Goal: Information Seeking & Learning: Learn about a topic

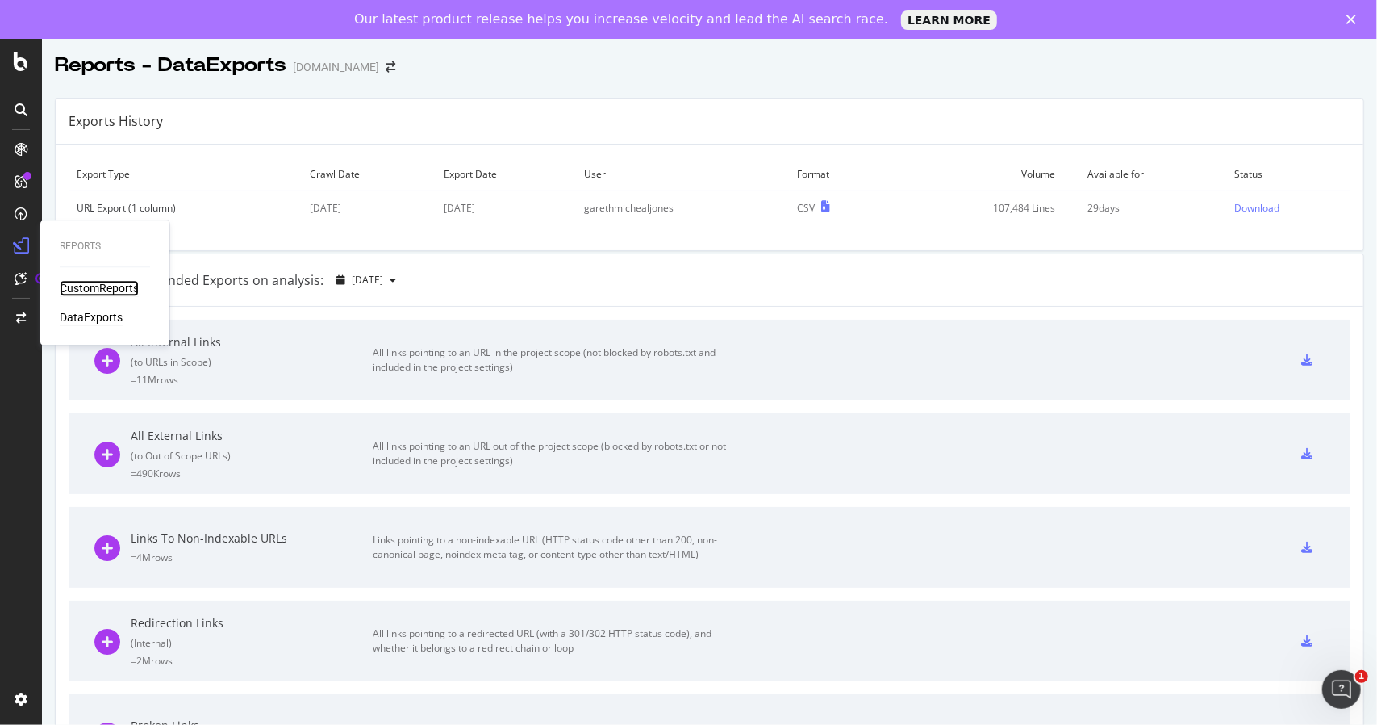
click at [90, 287] on div "CustomReports" at bounding box center [99, 288] width 79 height 16
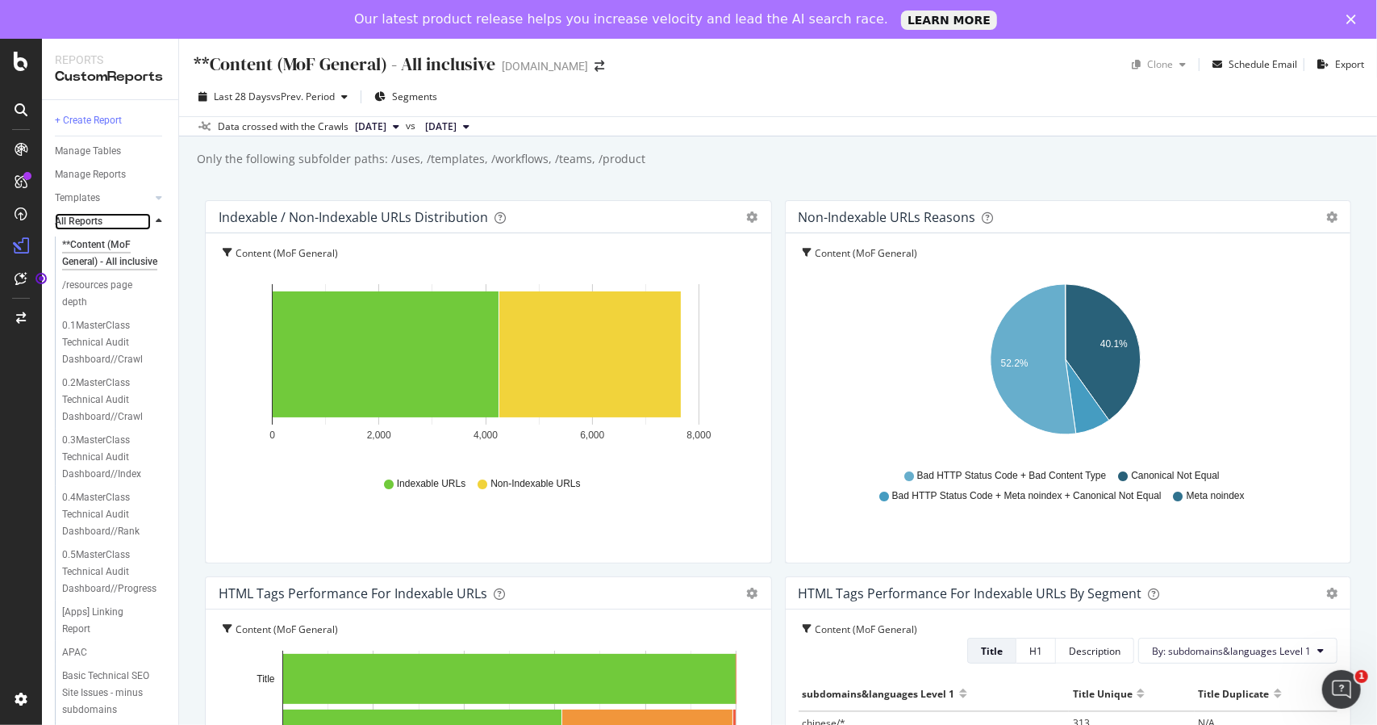
click at [114, 220] on link "All Reports" at bounding box center [103, 221] width 96 height 17
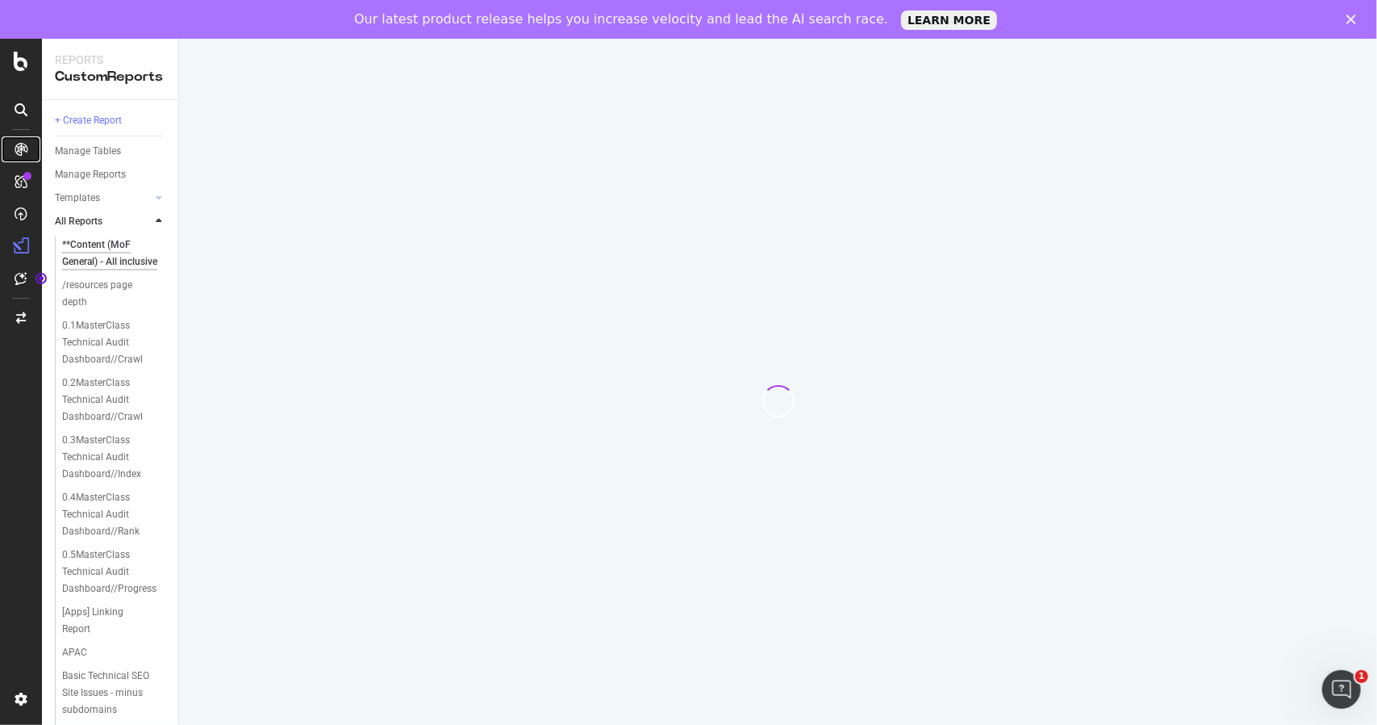
click at [23, 156] on div at bounding box center [21, 149] width 26 height 26
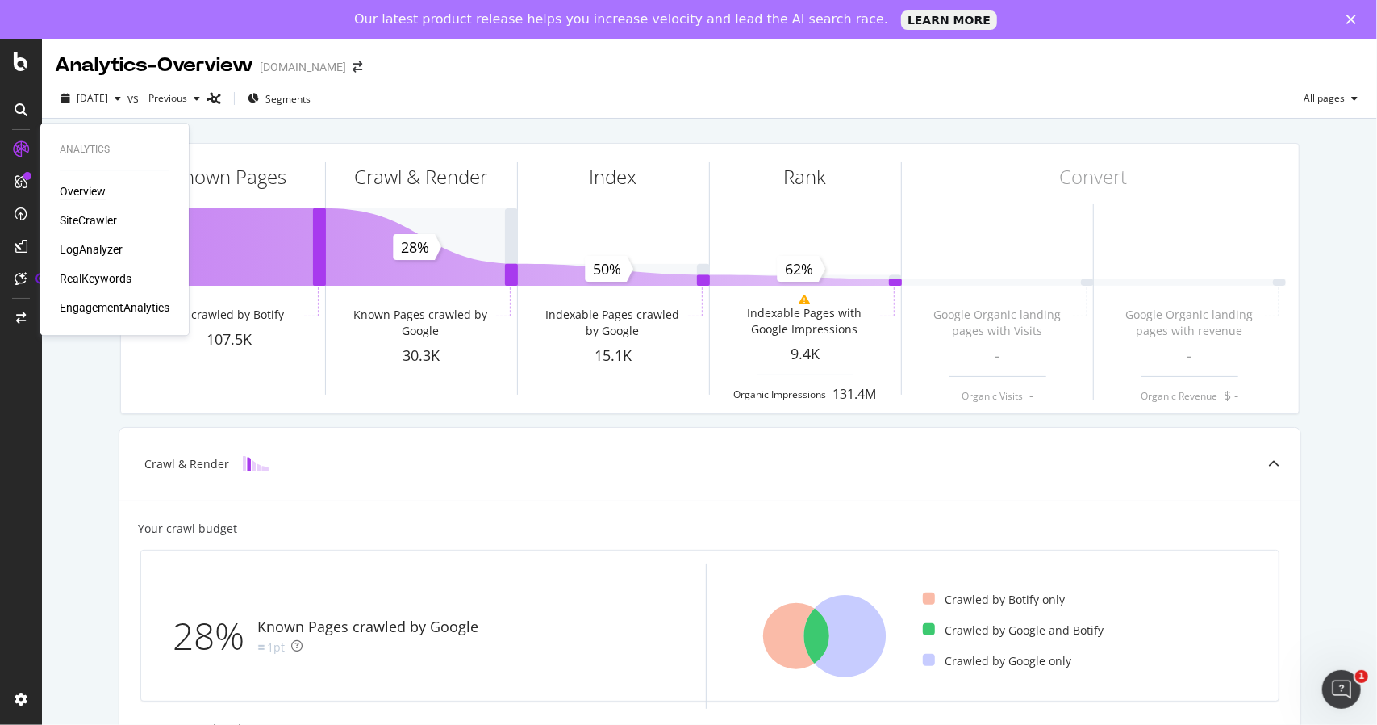
click at [71, 182] on div "Analytics Overview SiteCrawler LogAnalyzer RealKeywords EngagementAnalytics" at bounding box center [115, 229] width 136 height 205
click at [71, 193] on div "Overview" at bounding box center [83, 191] width 46 height 16
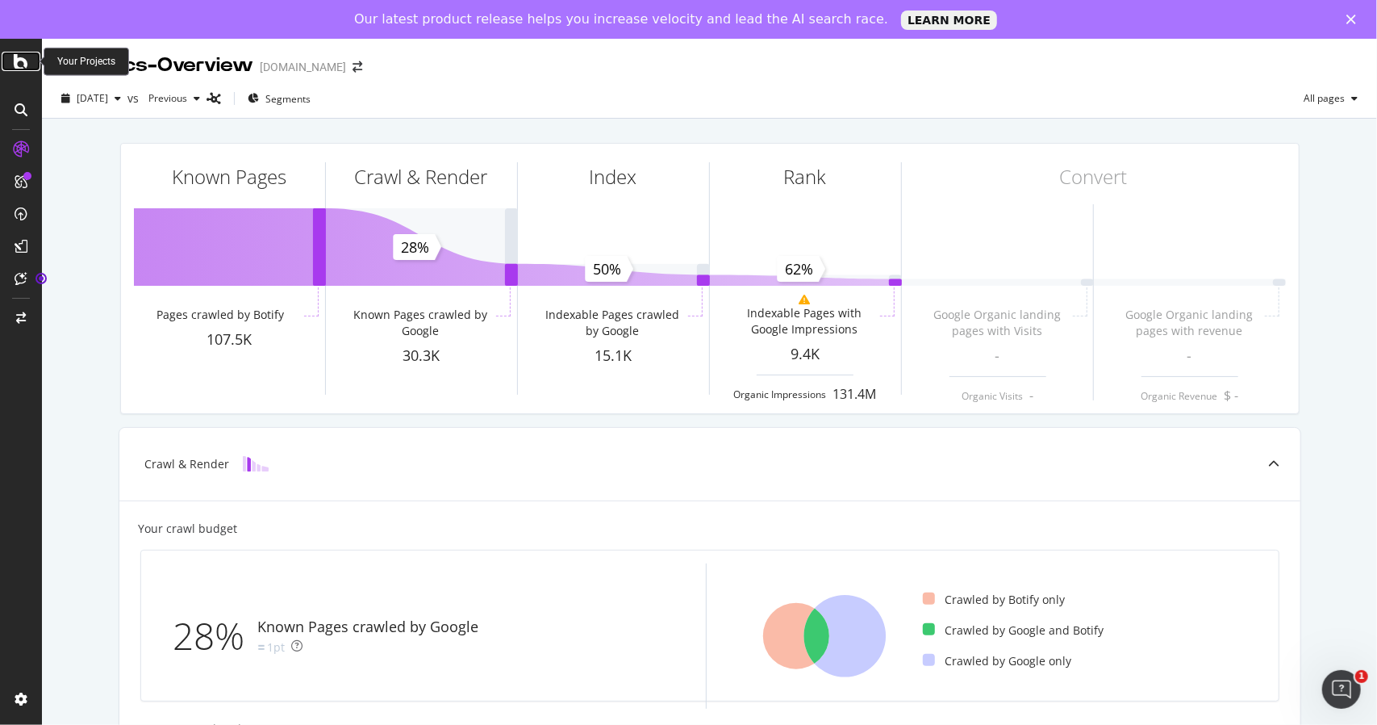
click at [16, 61] on icon at bounding box center [21, 61] width 15 height 19
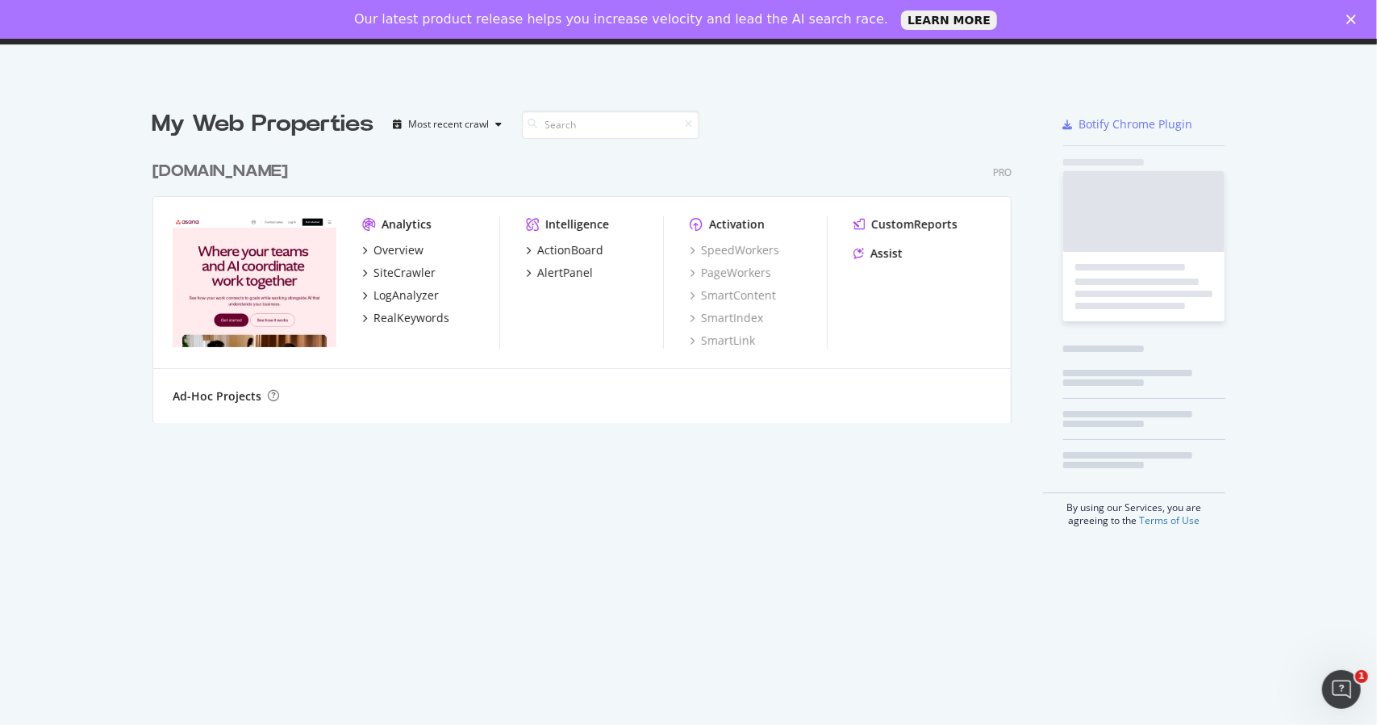
scroll to position [269, 859]
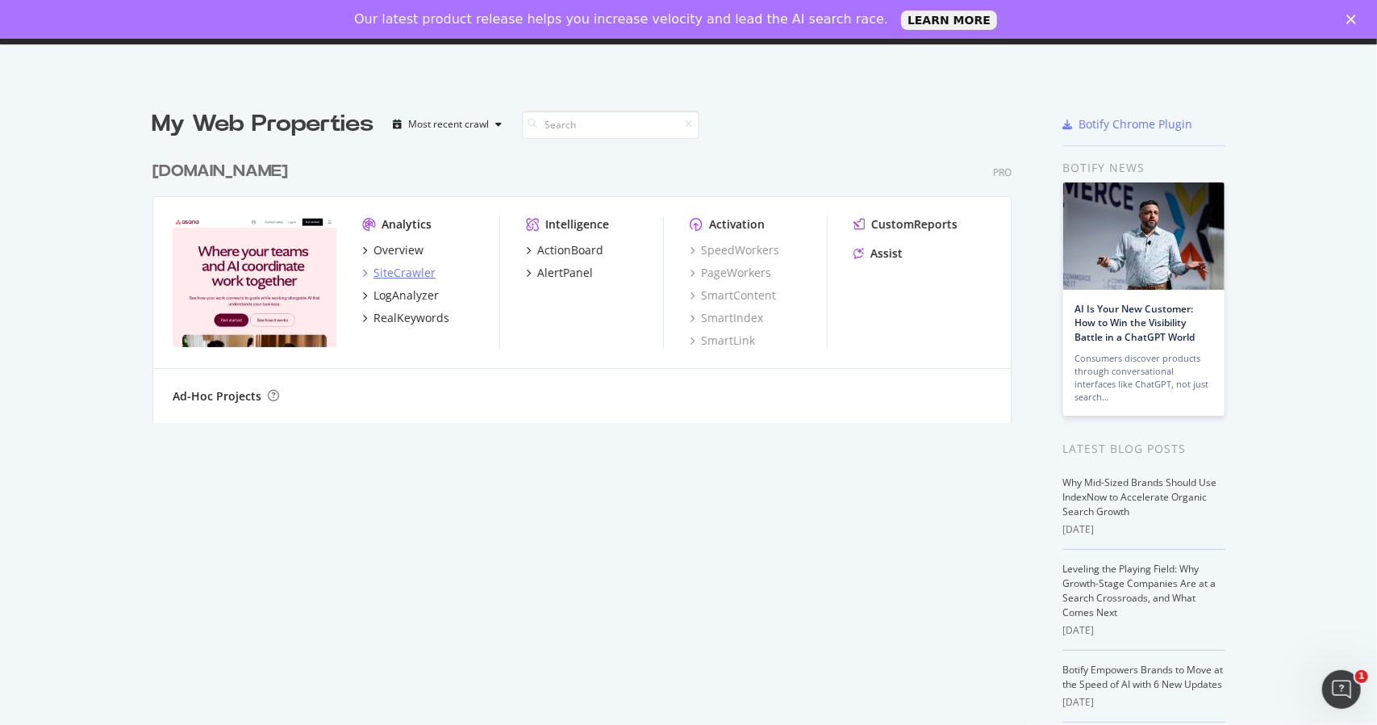
click at [383, 274] on div "SiteCrawler" at bounding box center [405, 273] width 62 height 16
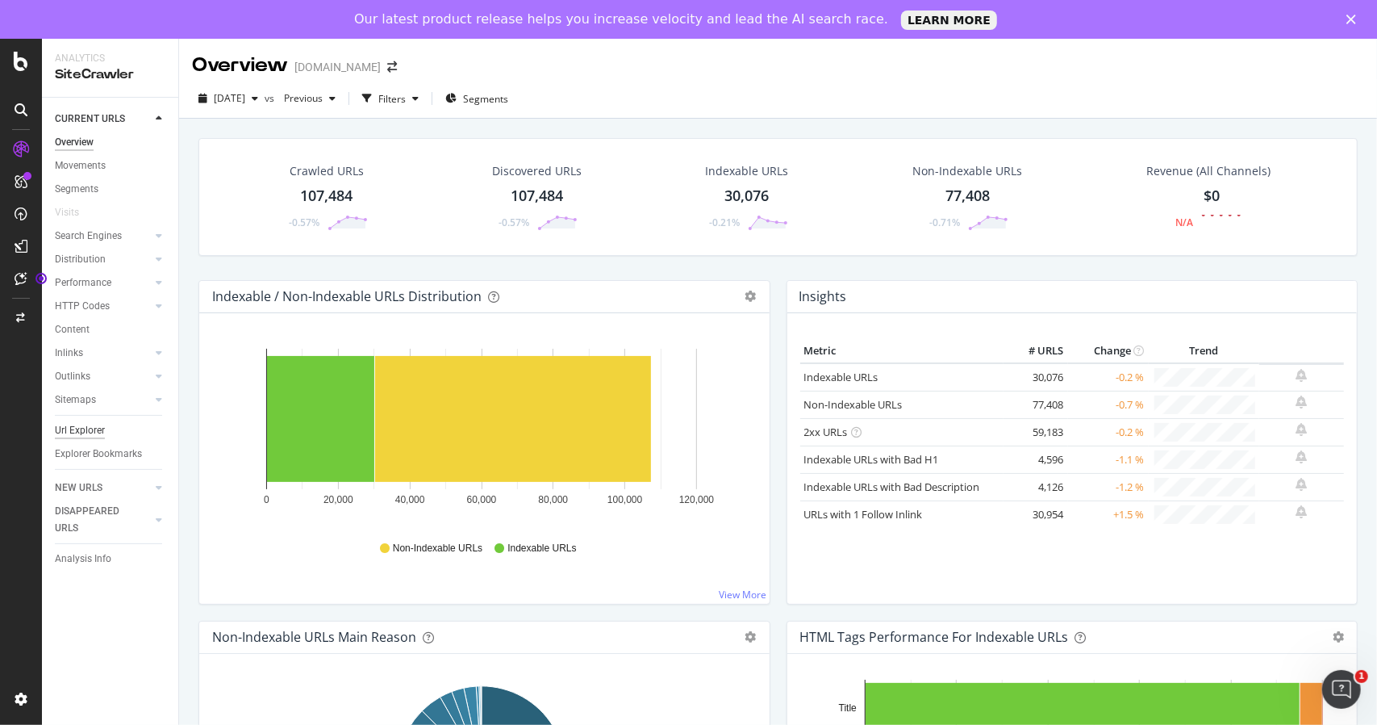
click at [101, 429] on div "Url Explorer" at bounding box center [80, 430] width 50 height 17
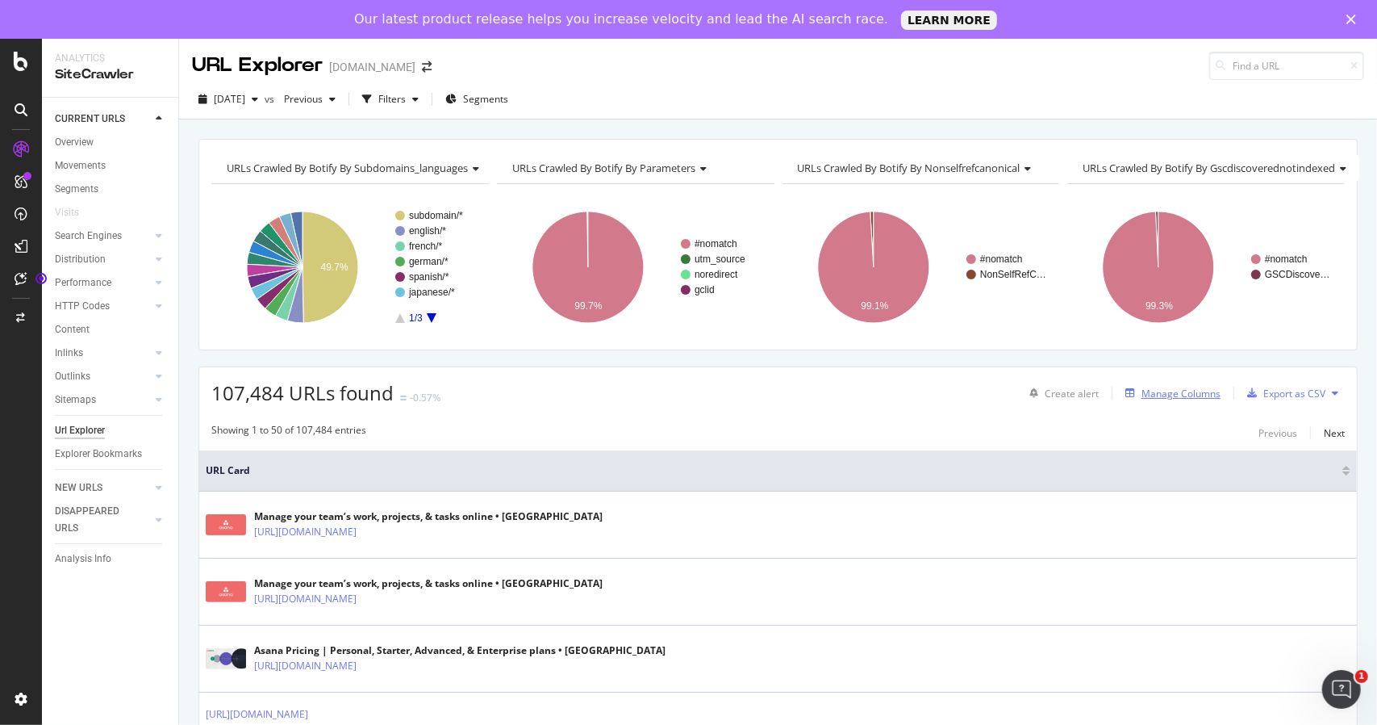
click at [1159, 391] on div "Manage Columns" at bounding box center [1181, 393] width 79 height 14
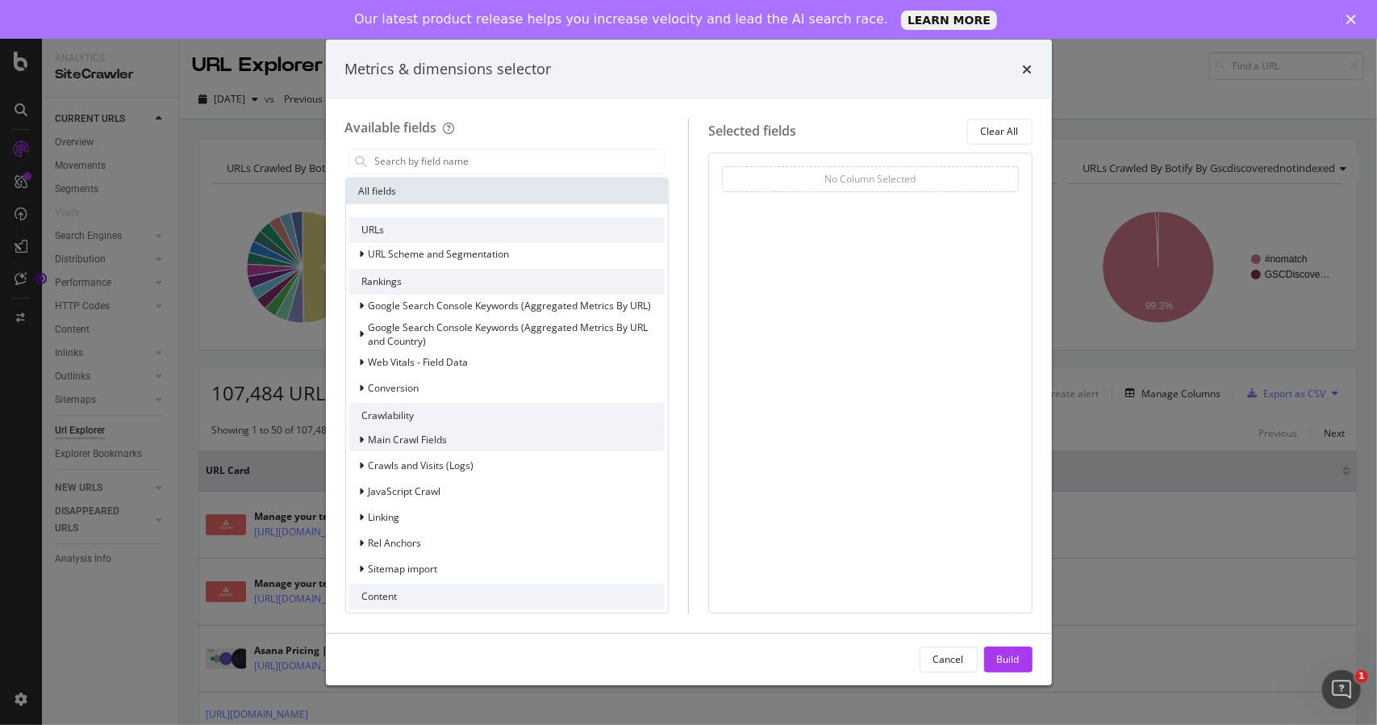
click at [352, 432] on div "Main Crawl Fields" at bounding box center [398, 440] width 98 height 16
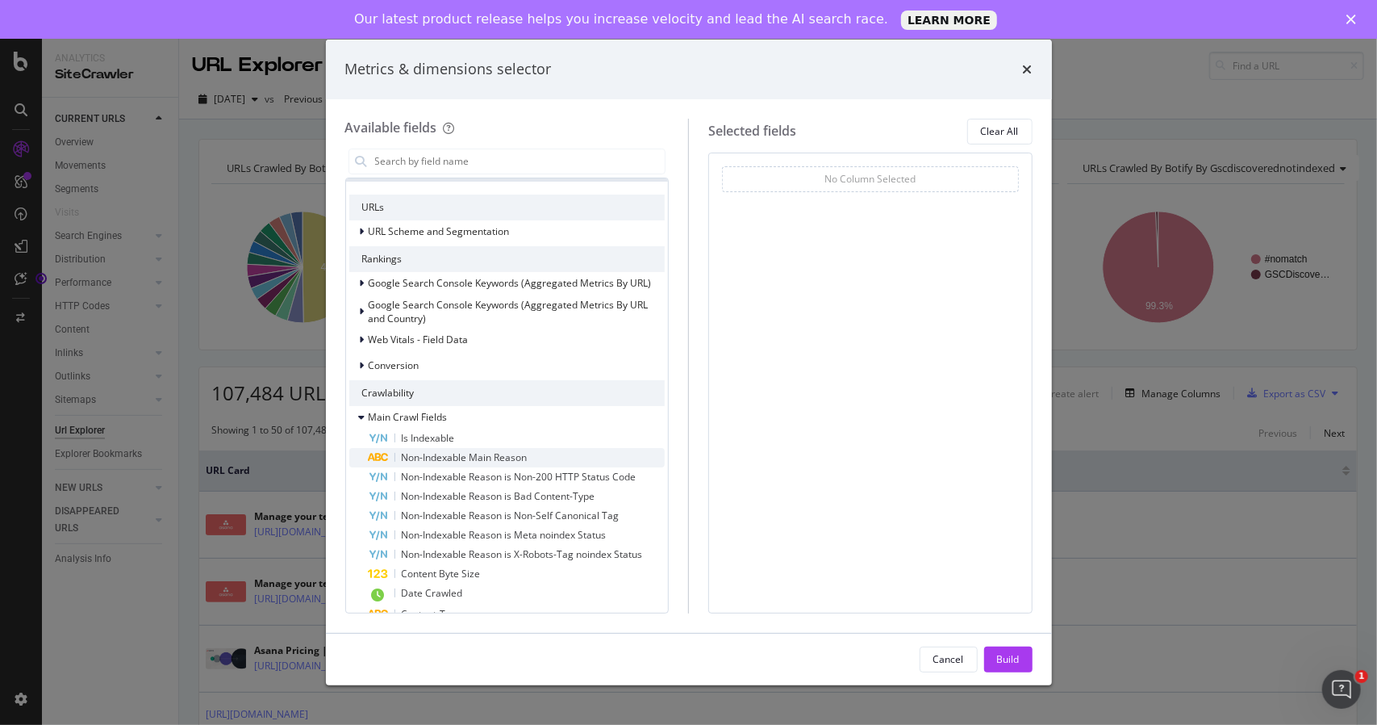
scroll to position [81, 0]
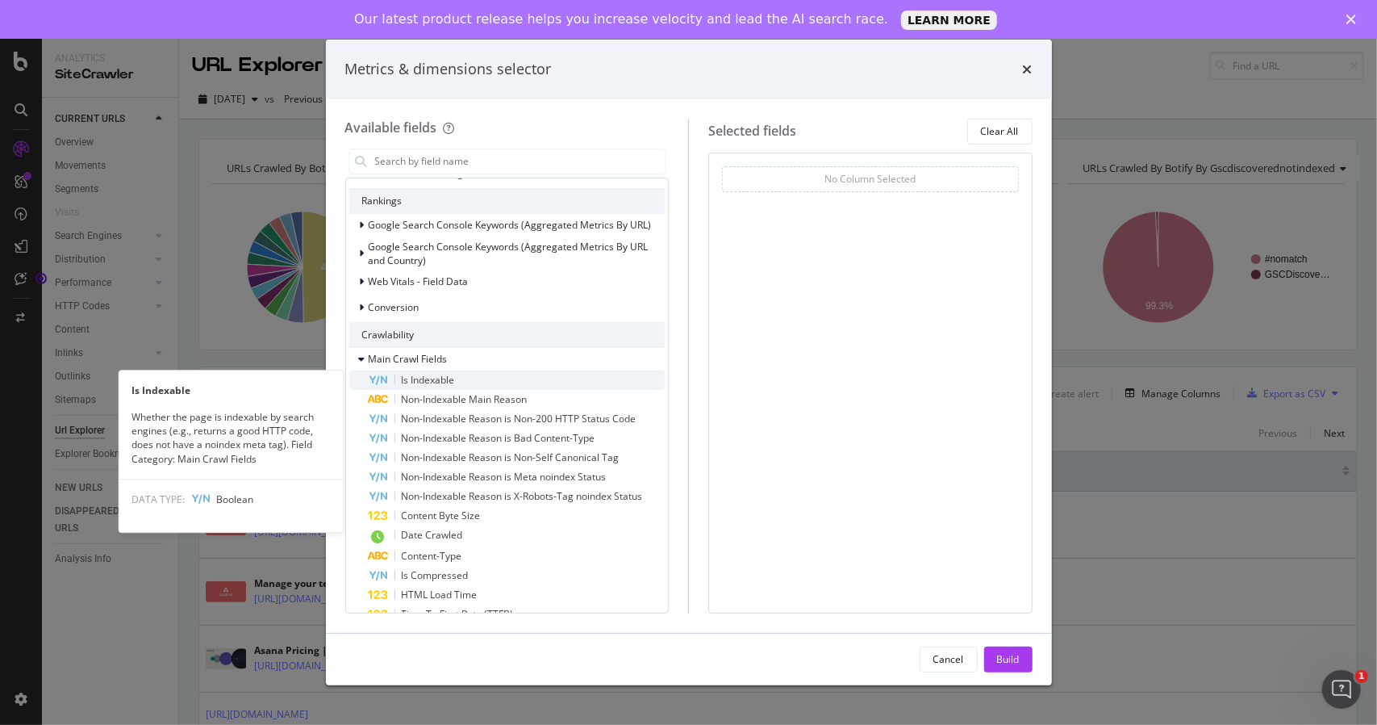
click at [430, 374] on span "Is Indexable" at bounding box center [428, 380] width 53 height 14
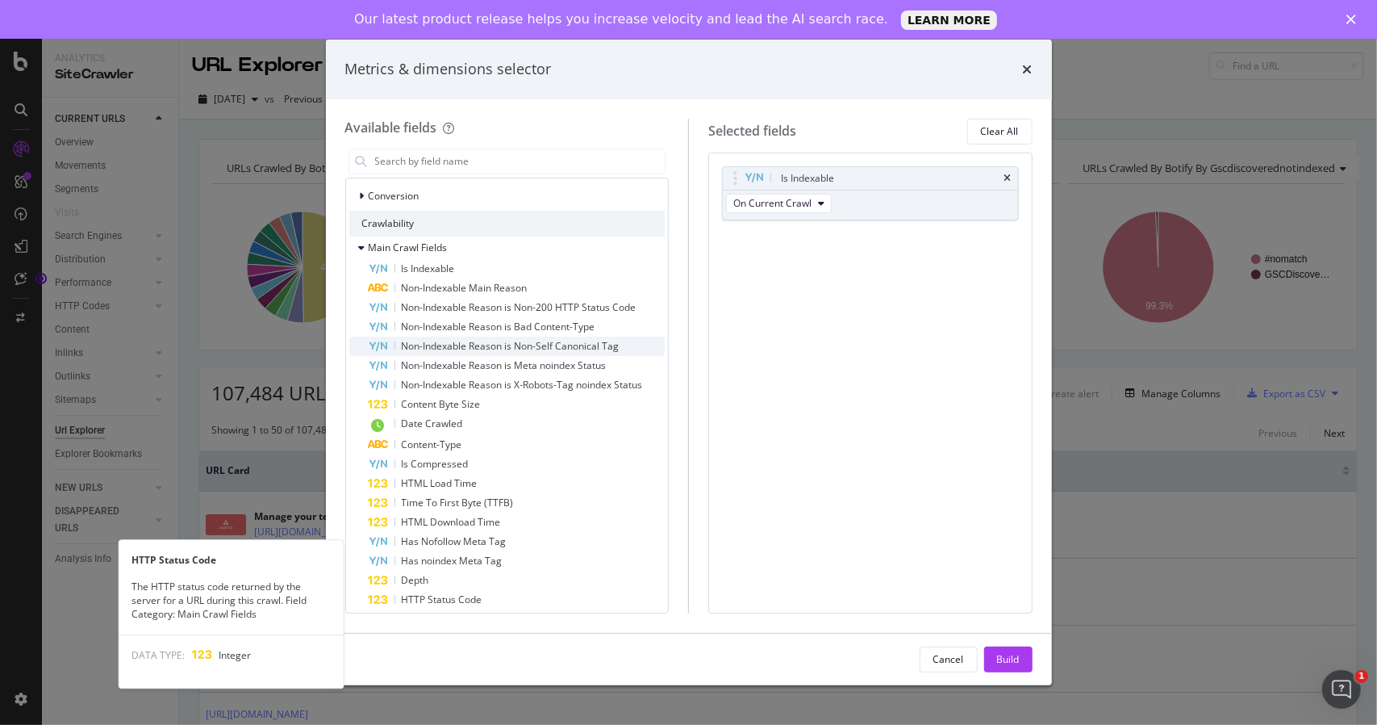
scroll to position [0, 0]
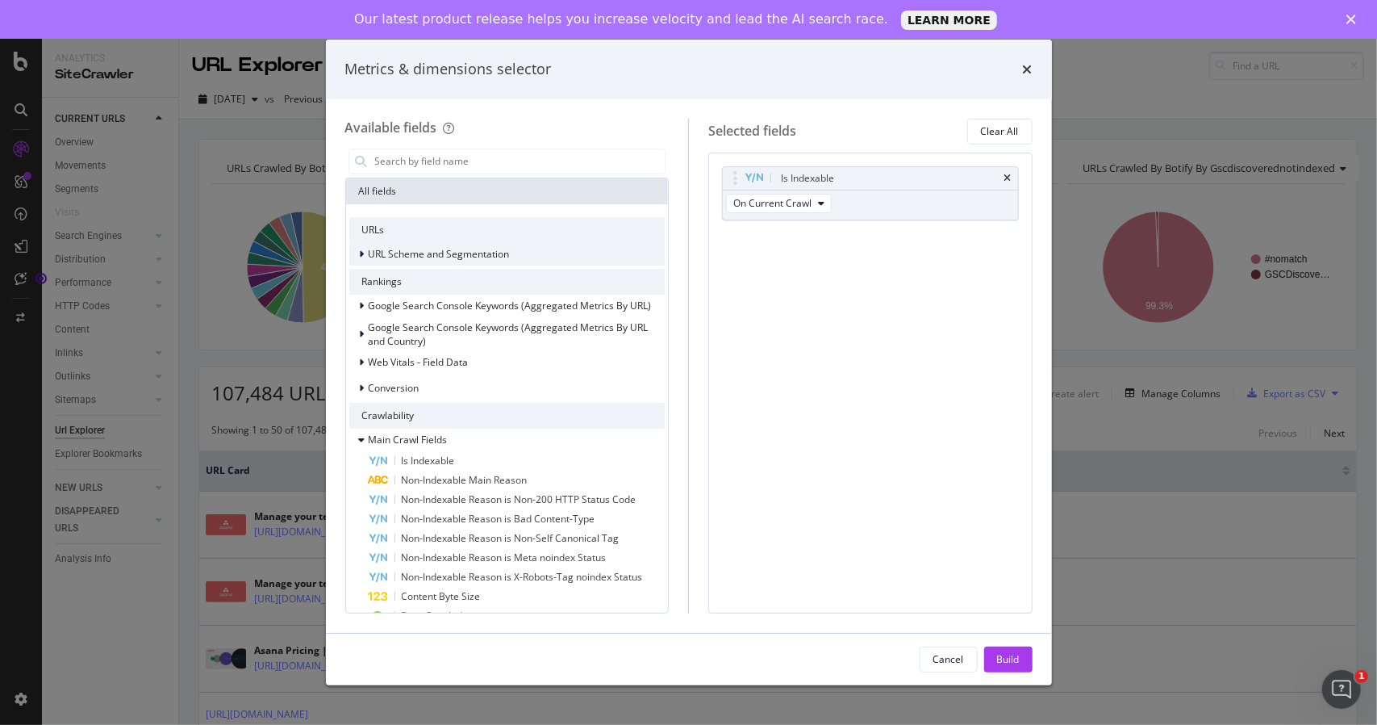
click at [360, 249] on icon "modal" at bounding box center [362, 254] width 5 height 10
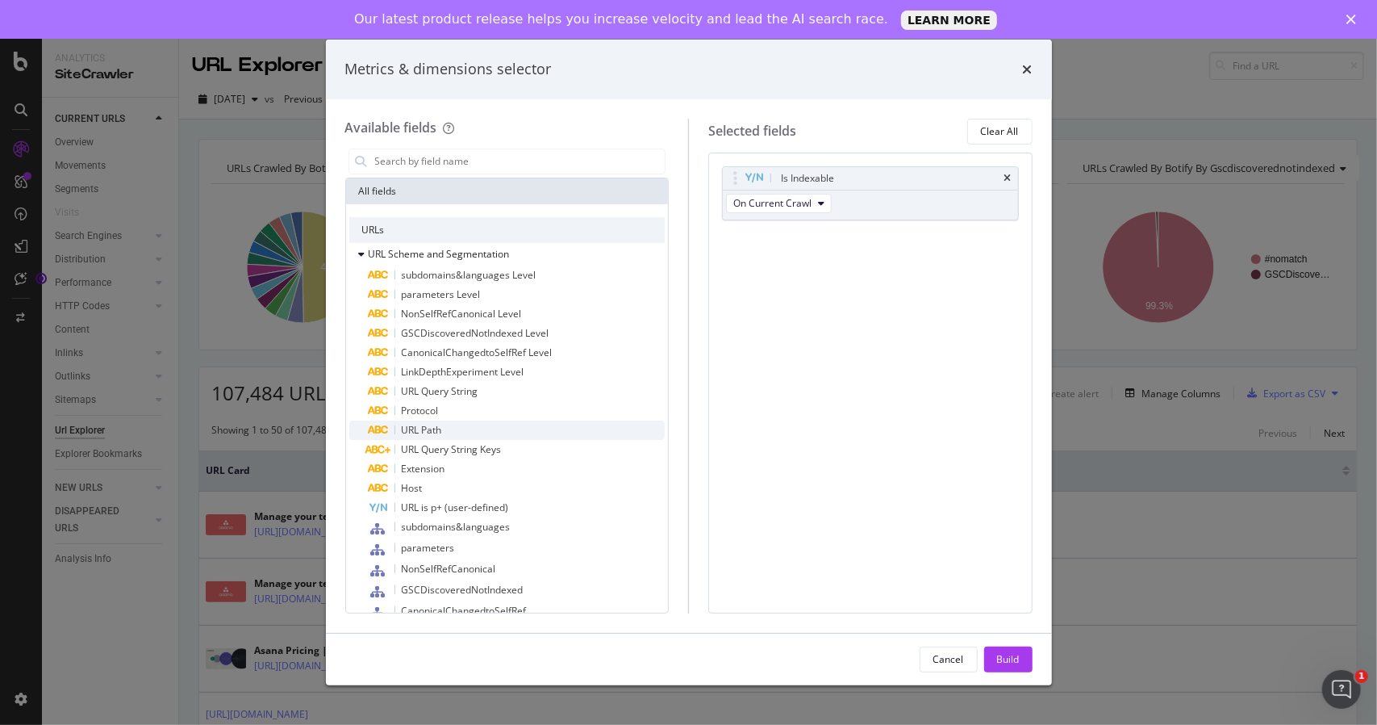
click at [451, 423] on div "URL Path" at bounding box center [517, 429] width 297 height 19
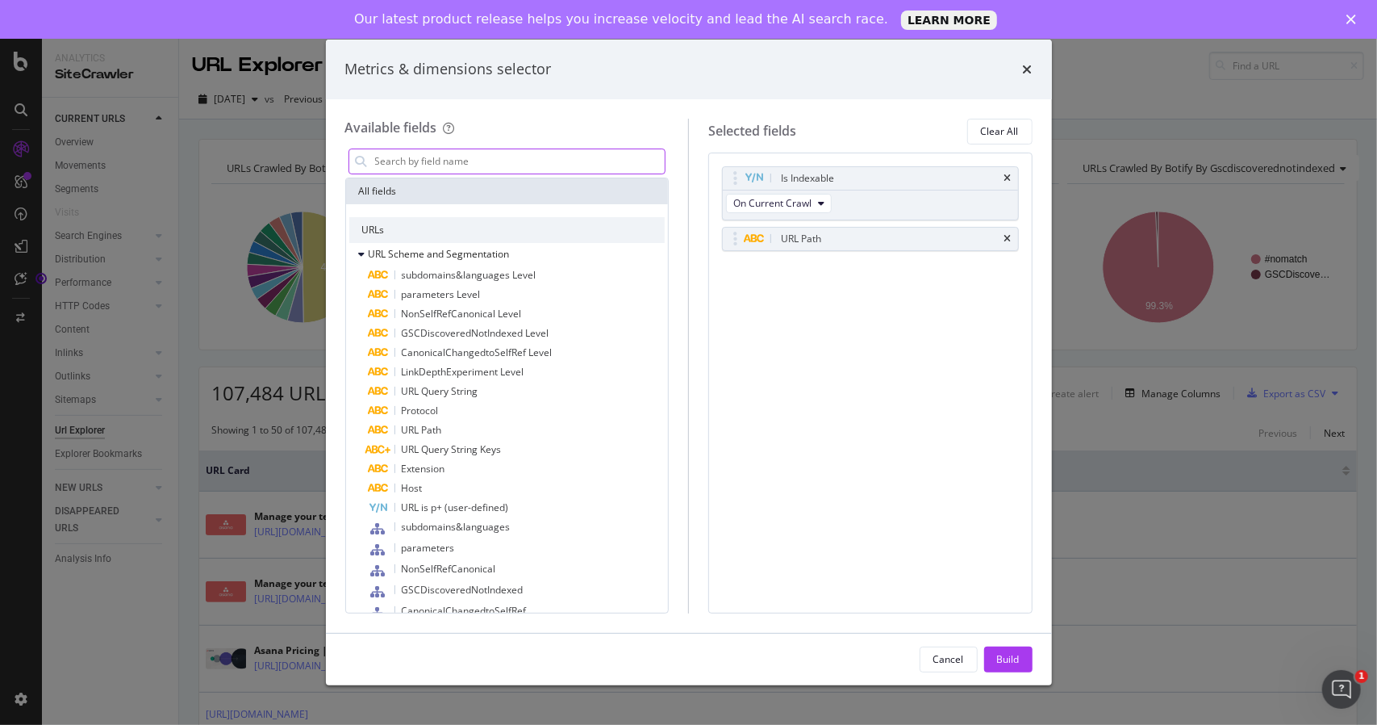
click at [436, 153] on input "modal" at bounding box center [520, 161] width 292 height 24
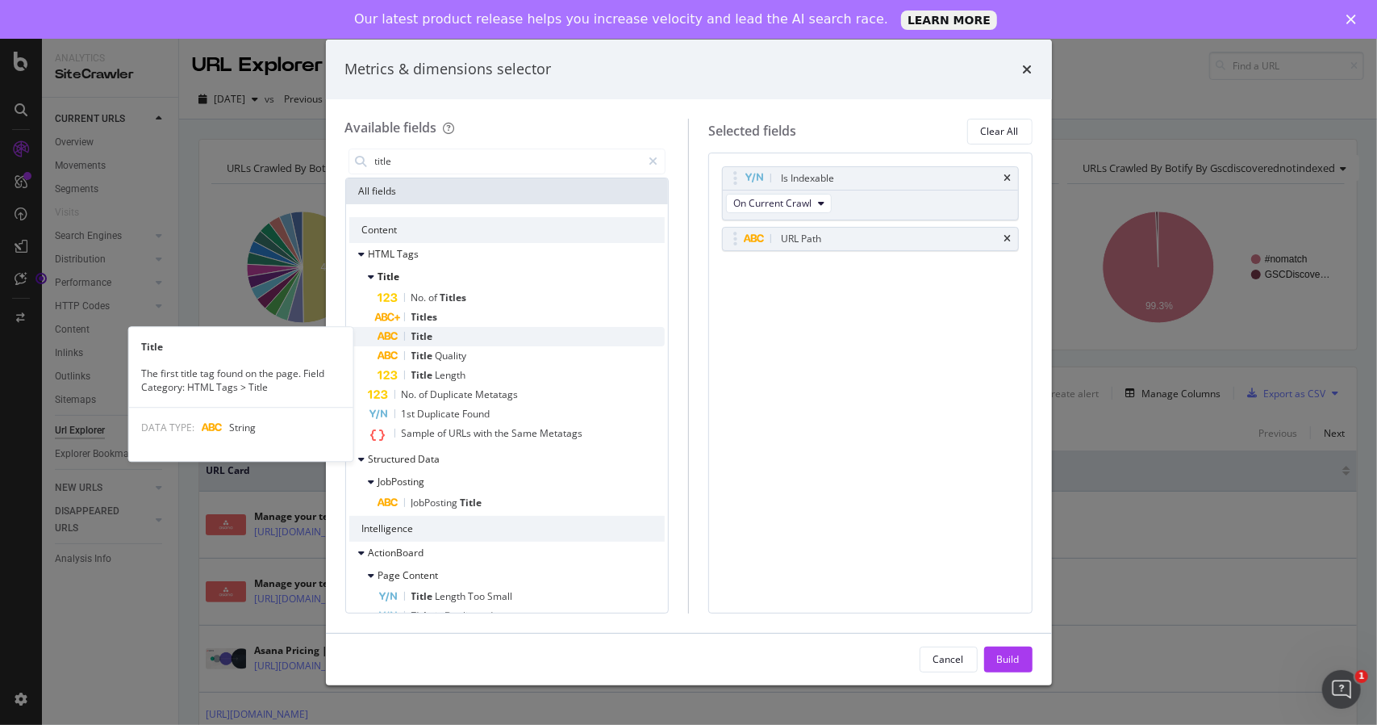
click at [440, 334] on div "Title" at bounding box center [521, 336] width 287 height 19
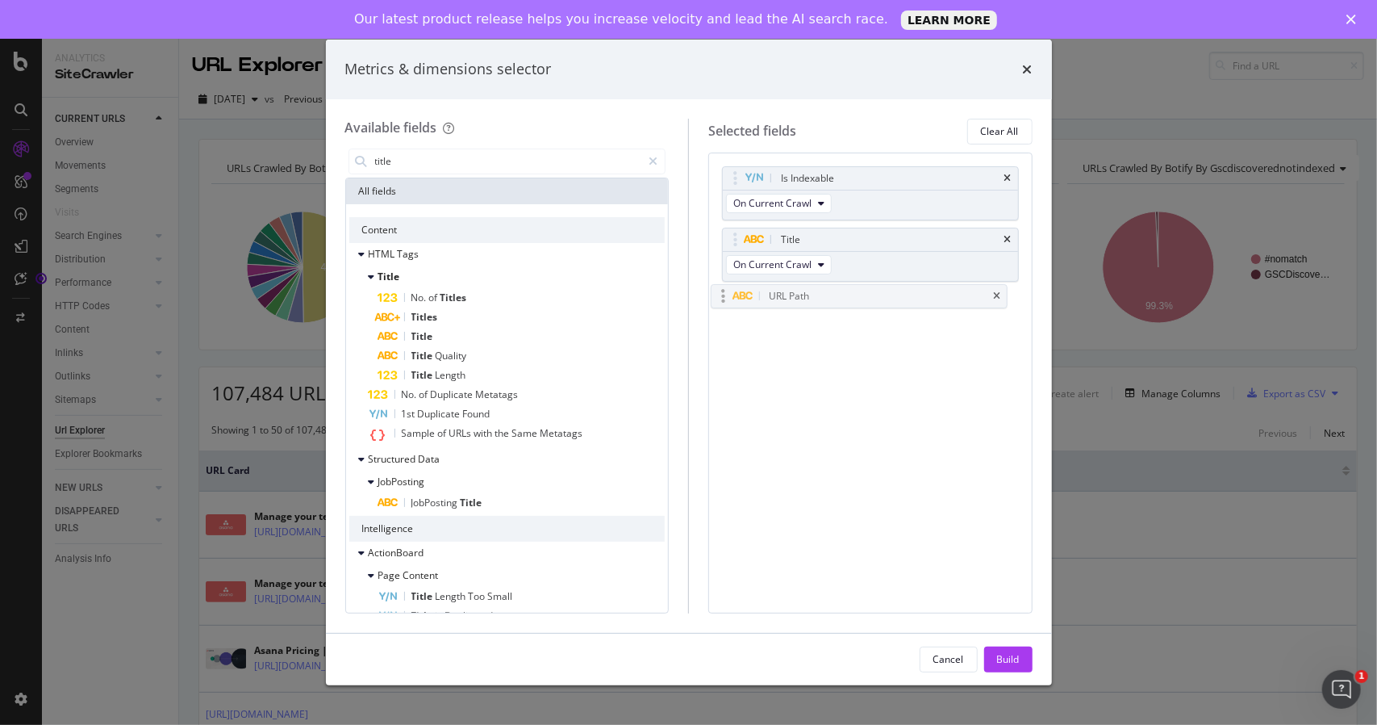
drag, startPoint x: 834, startPoint y: 233, endPoint x: 824, endPoint y: 301, distance: 68.6
click at [452, 152] on input "title" at bounding box center [508, 161] width 269 height 24
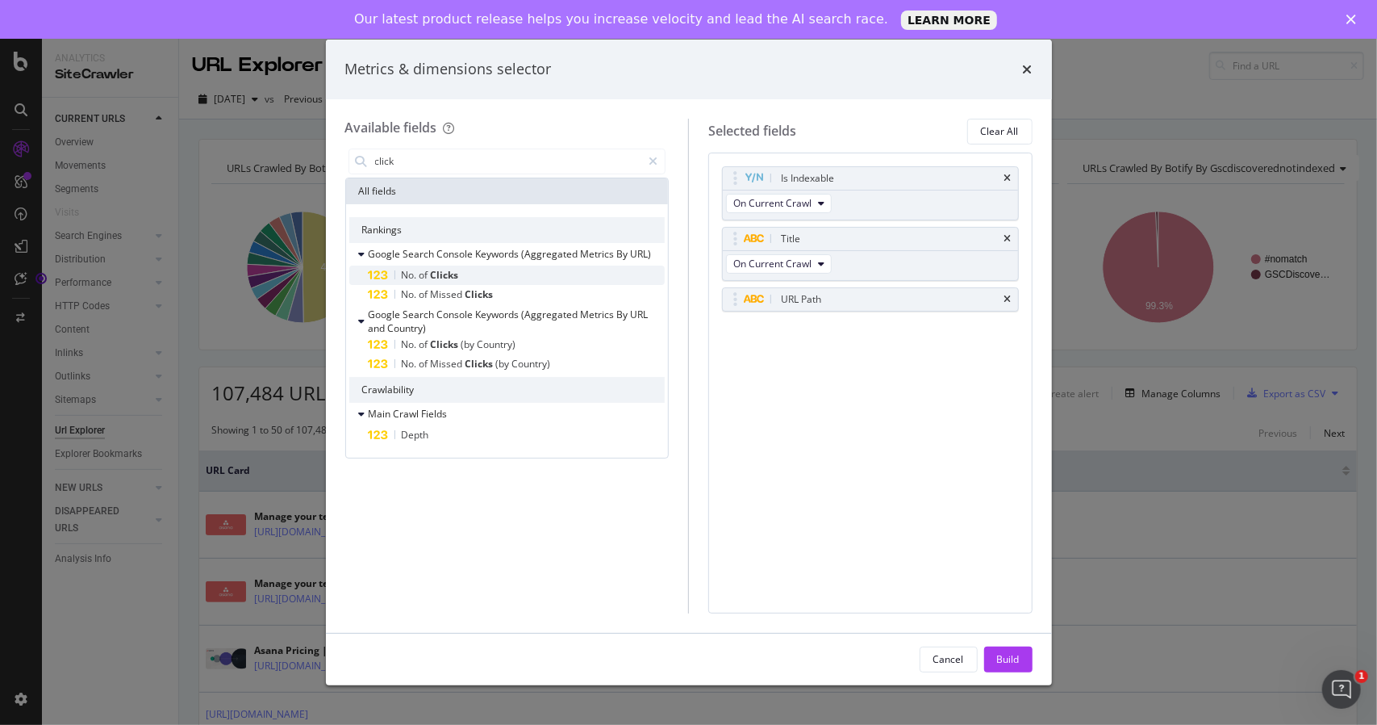
click at [443, 280] on span "Clicks" at bounding box center [445, 275] width 28 height 14
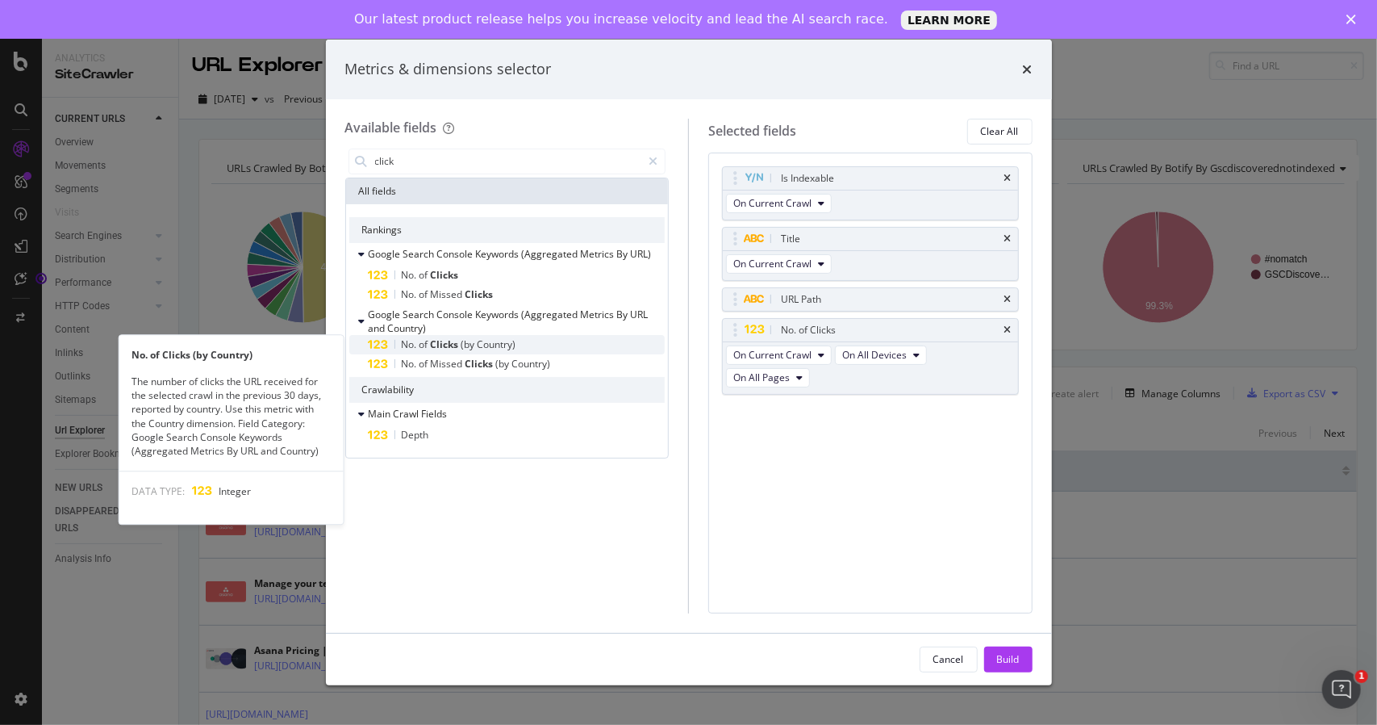
click at [457, 338] on span "Clicks" at bounding box center [446, 344] width 31 height 14
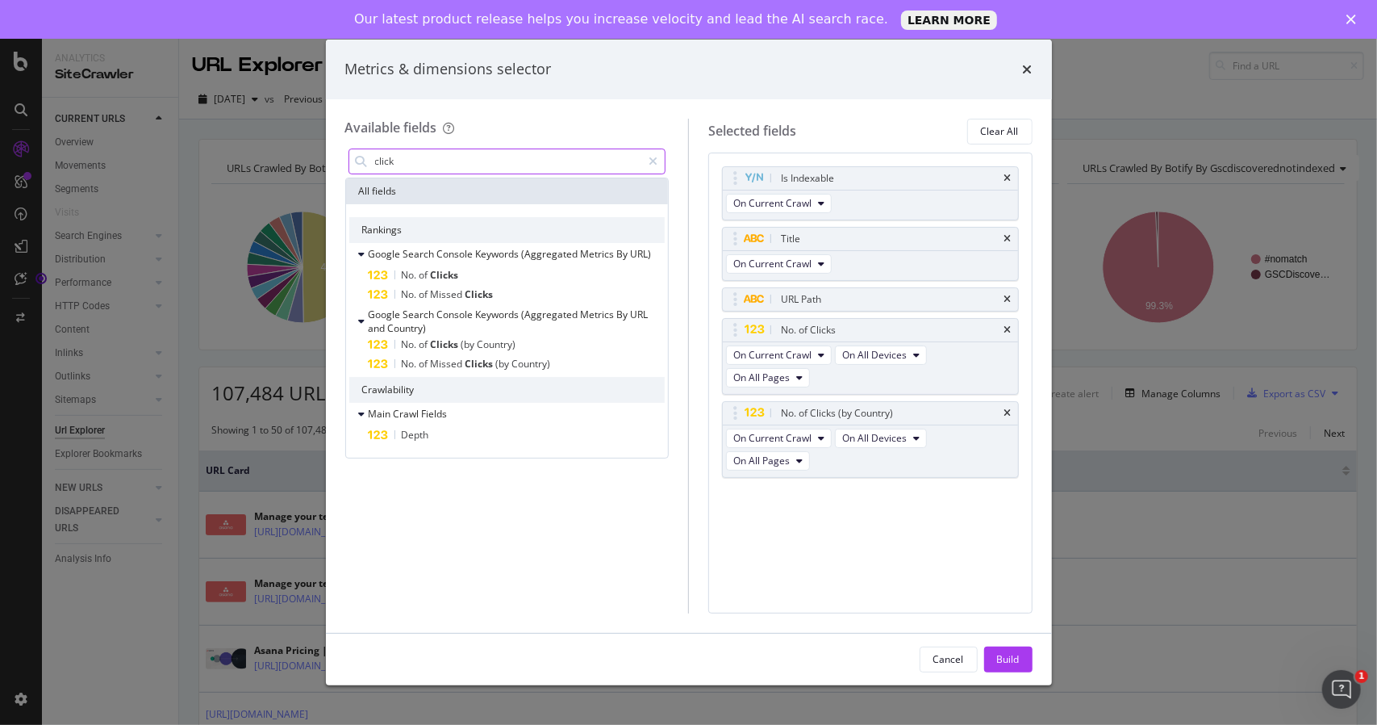
click at [482, 169] on input "click" at bounding box center [508, 161] width 269 height 24
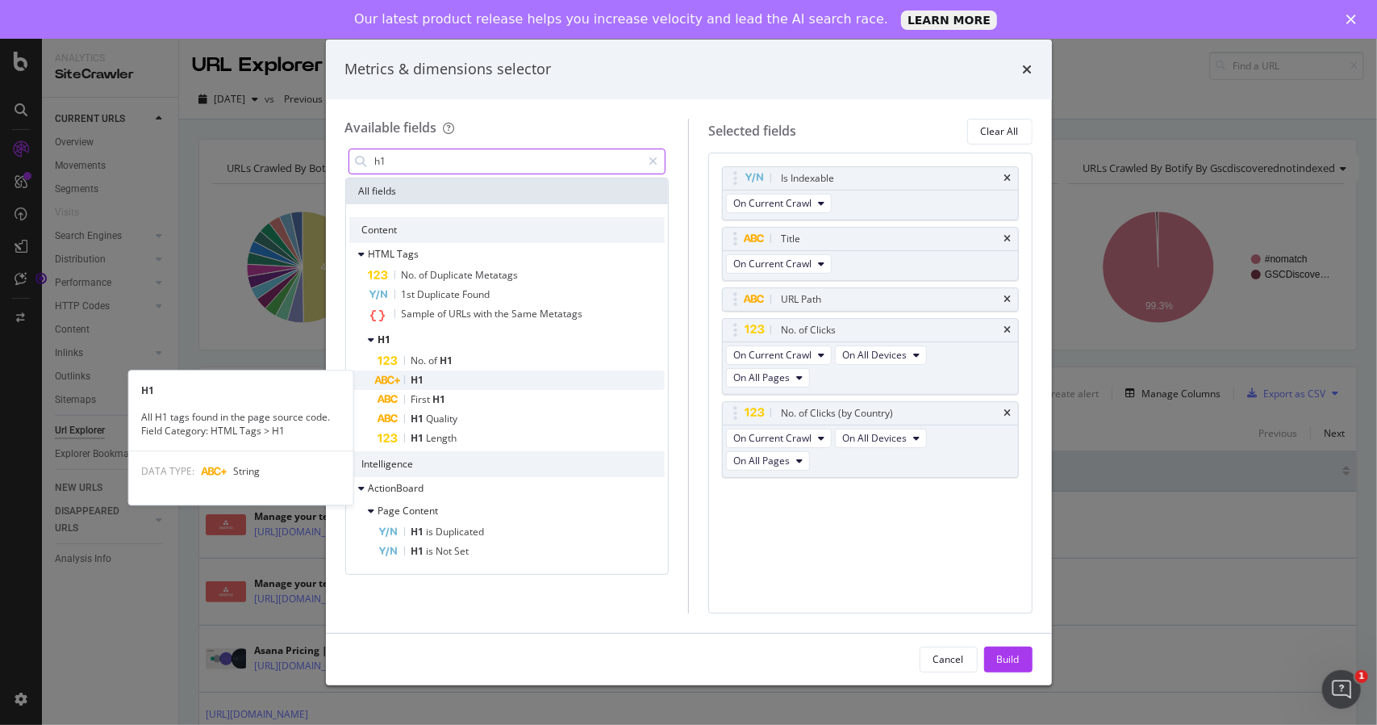
type input "h1"
click at [453, 385] on div "H1" at bounding box center [521, 379] width 287 height 19
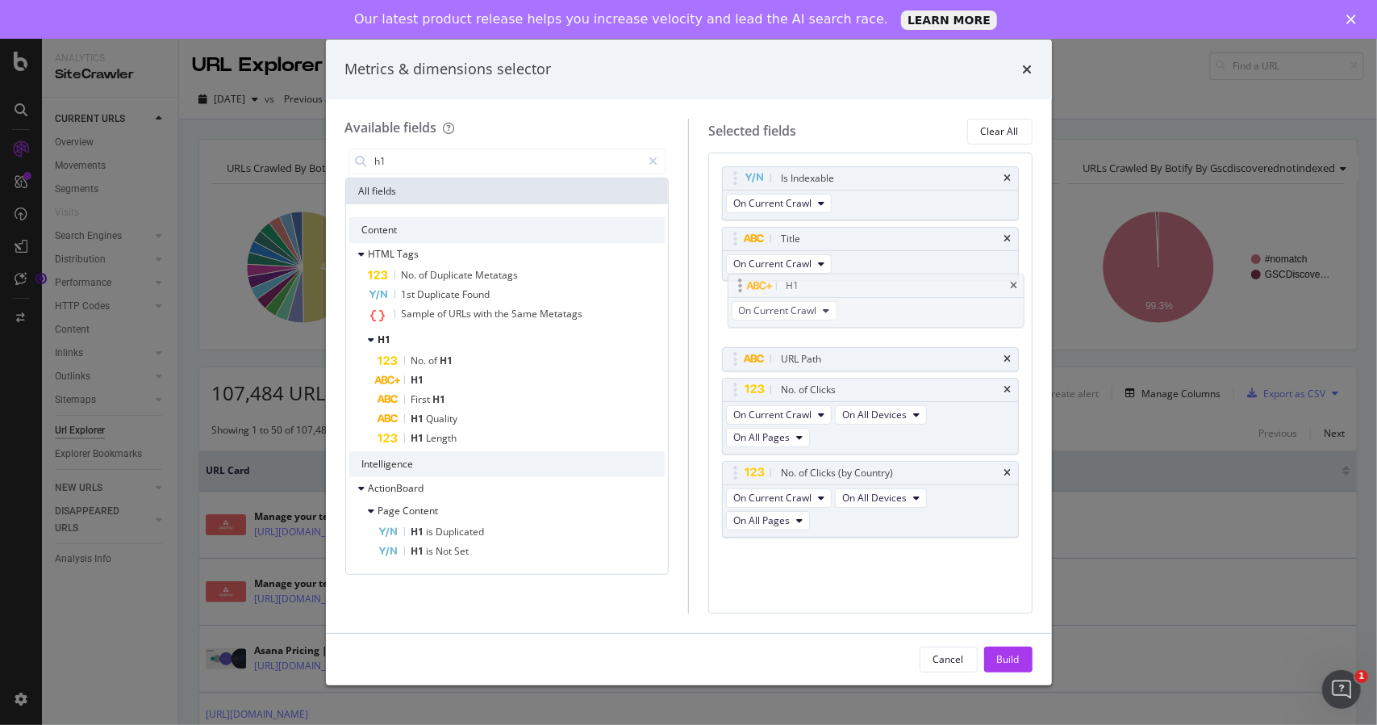
drag, startPoint x: 817, startPoint y: 457, endPoint x: 823, endPoint y: 295, distance: 161.5
click at [823, 295] on body "Analytics SiteCrawler CURRENT URLS Overview Movements Segments Visits Search En…" at bounding box center [688, 401] width 1377 height 725
click at [651, 158] on icon "modal" at bounding box center [653, 161] width 9 height 11
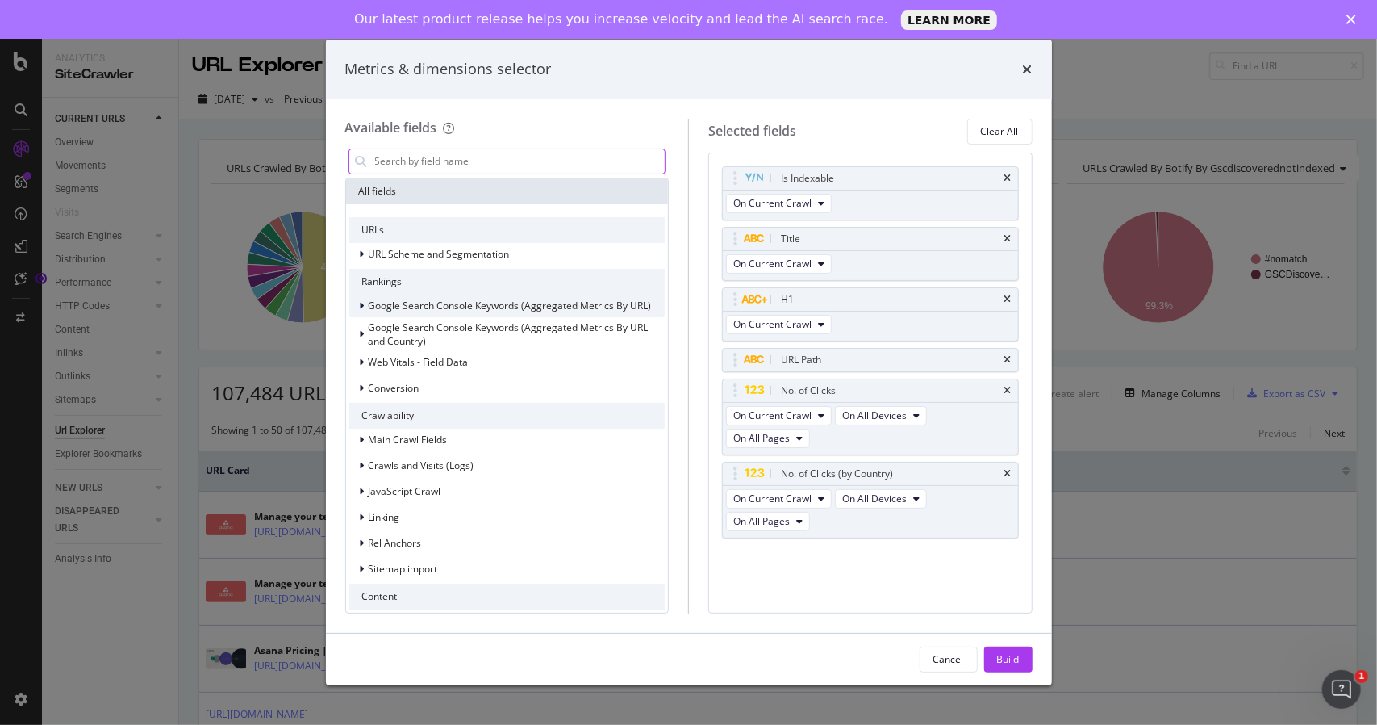
click at [363, 298] on div "modal" at bounding box center [364, 306] width 10 height 16
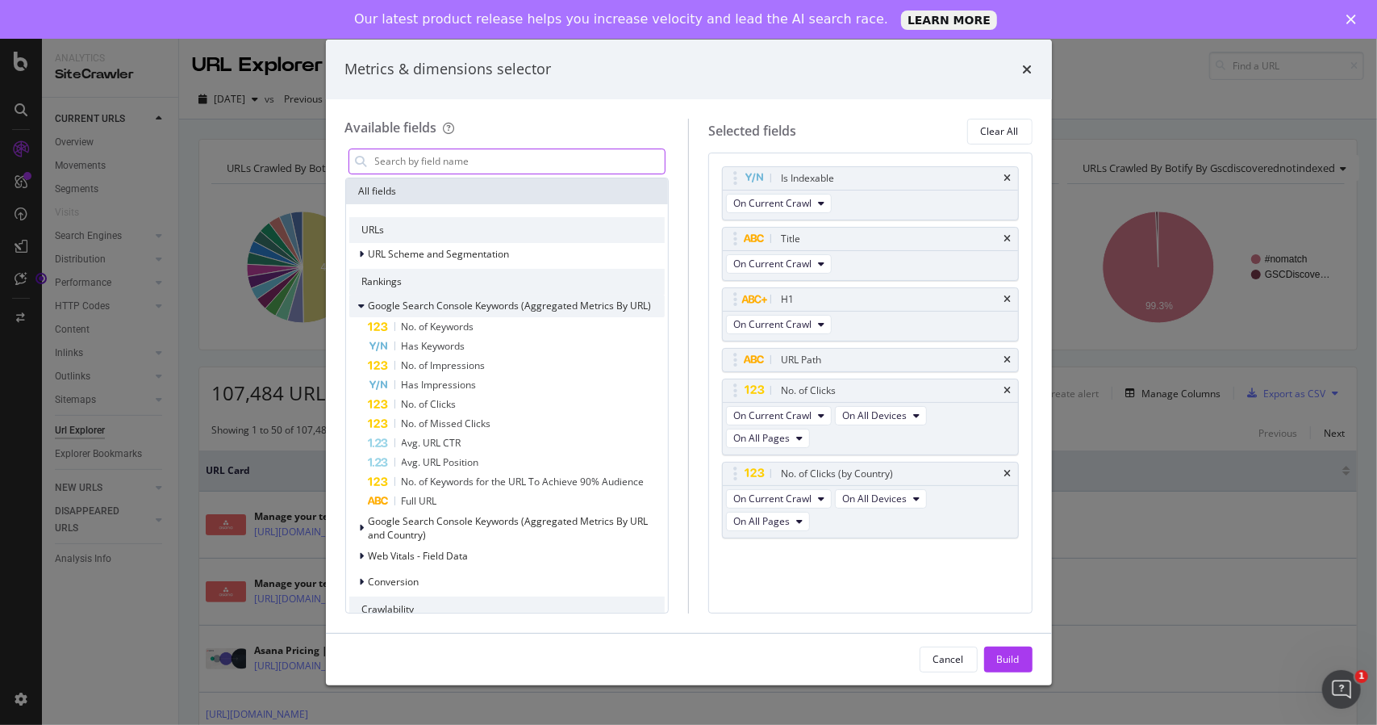
click at [364, 298] on div "modal" at bounding box center [364, 306] width 10 height 16
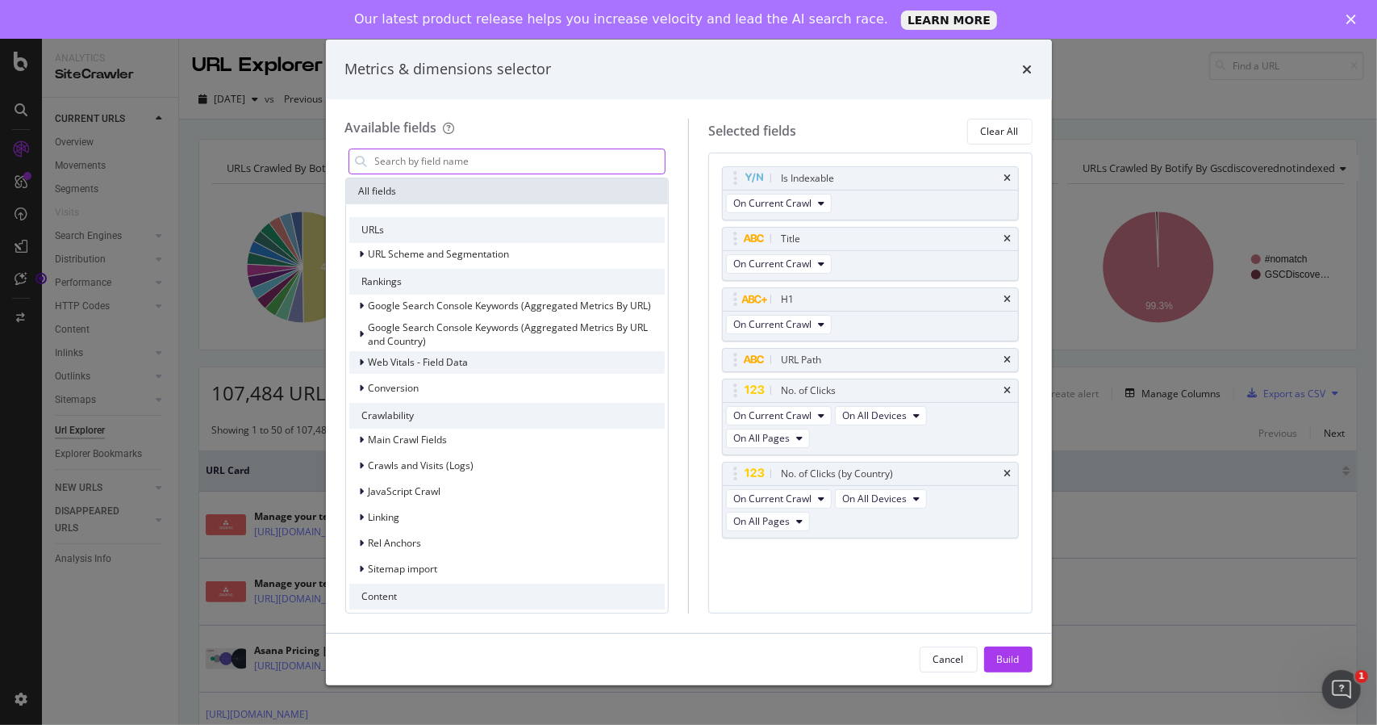
click at [363, 363] on icon "modal" at bounding box center [362, 362] width 5 height 10
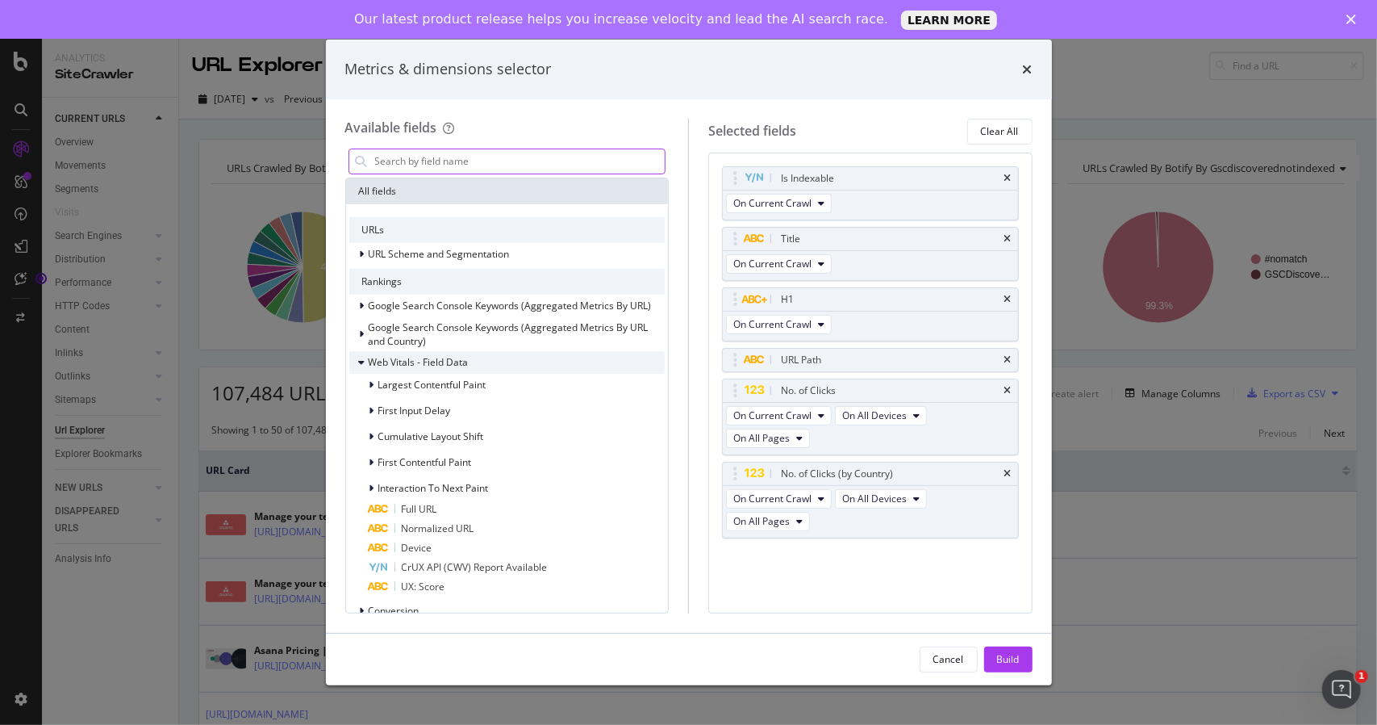
click at [361, 360] on icon "modal" at bounding box center [362, 362] width 6 height 10
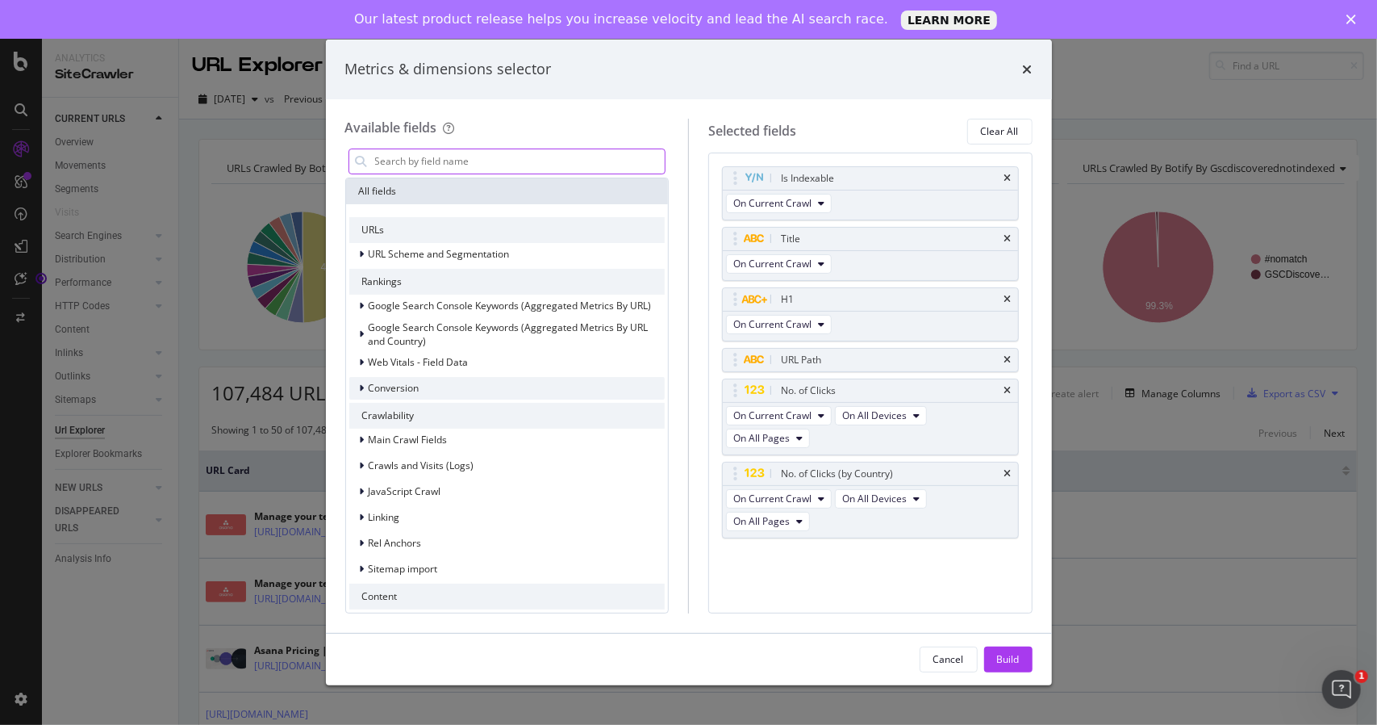
click at [359, 388] on div "modal" at bounding box center [364, 388] width 10 height 16
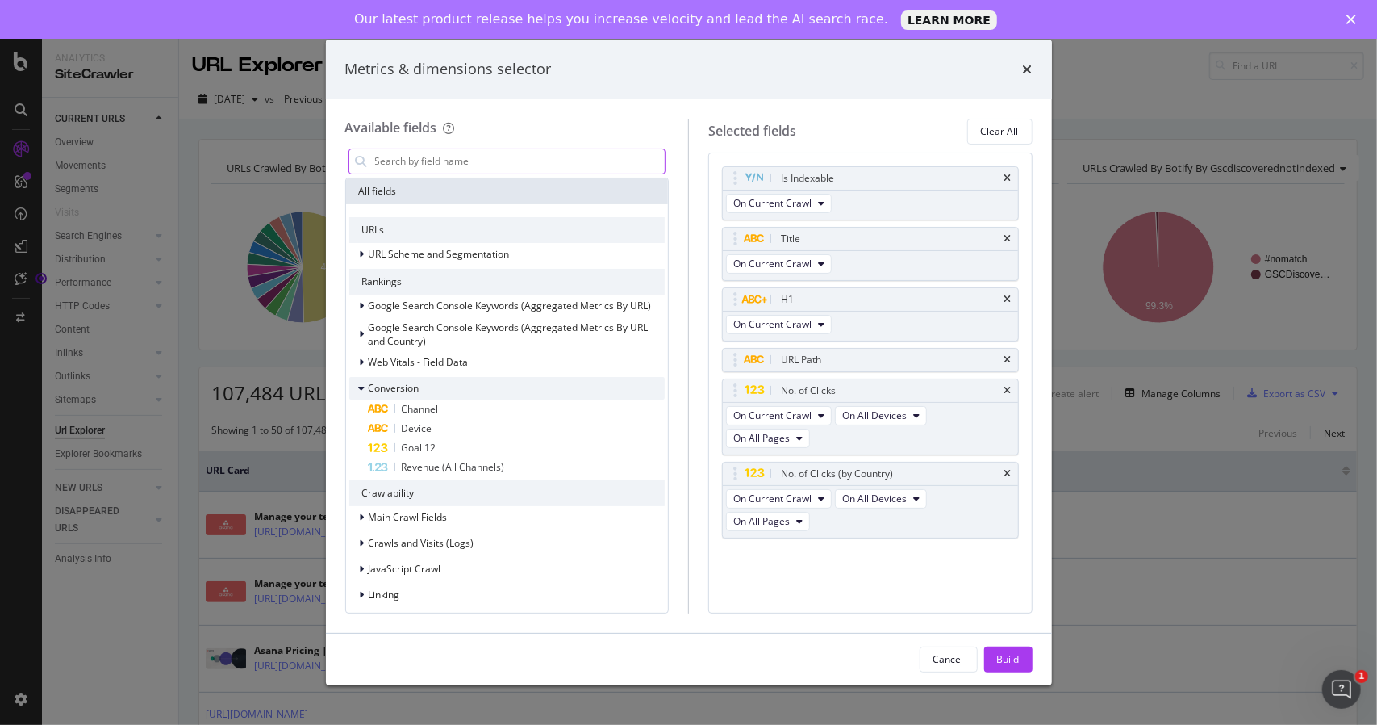
click at [359, 385] on icon "modal" at bounding box center [362, 388] width 6 height 10
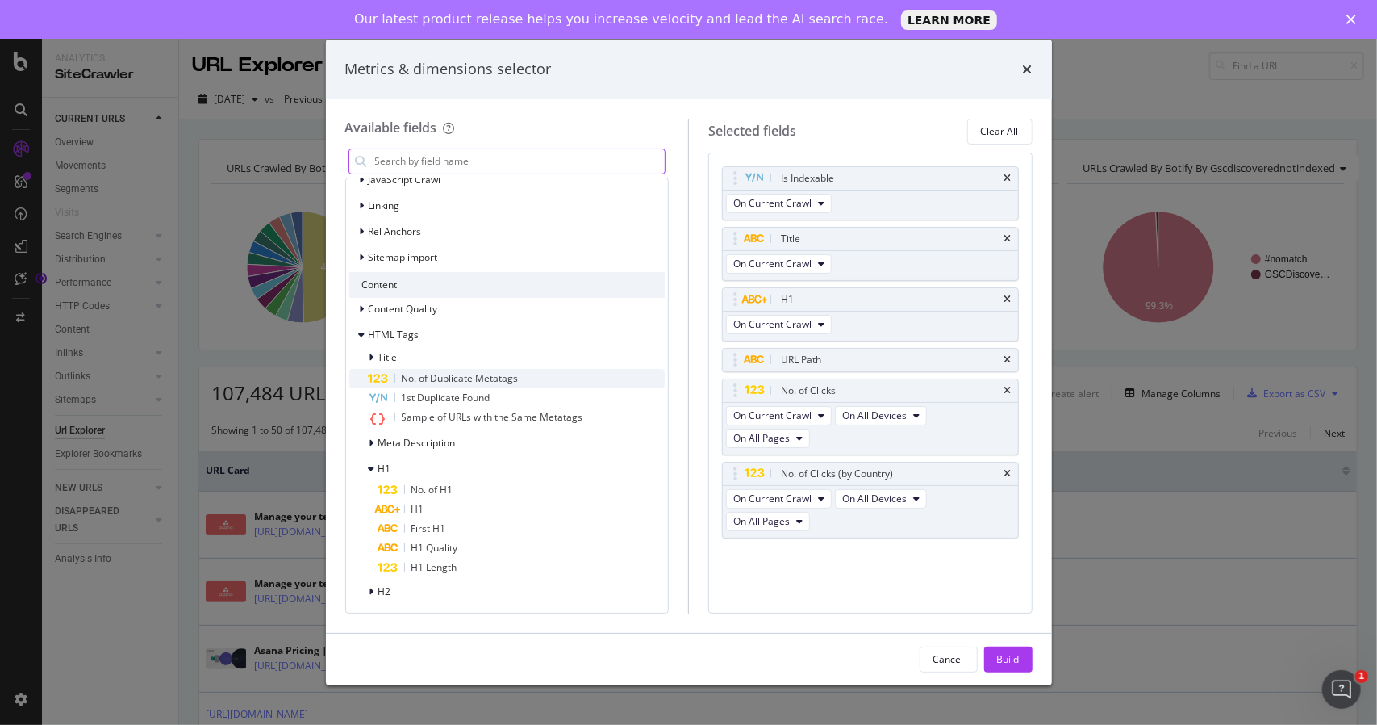
scroll to position [323, 0]
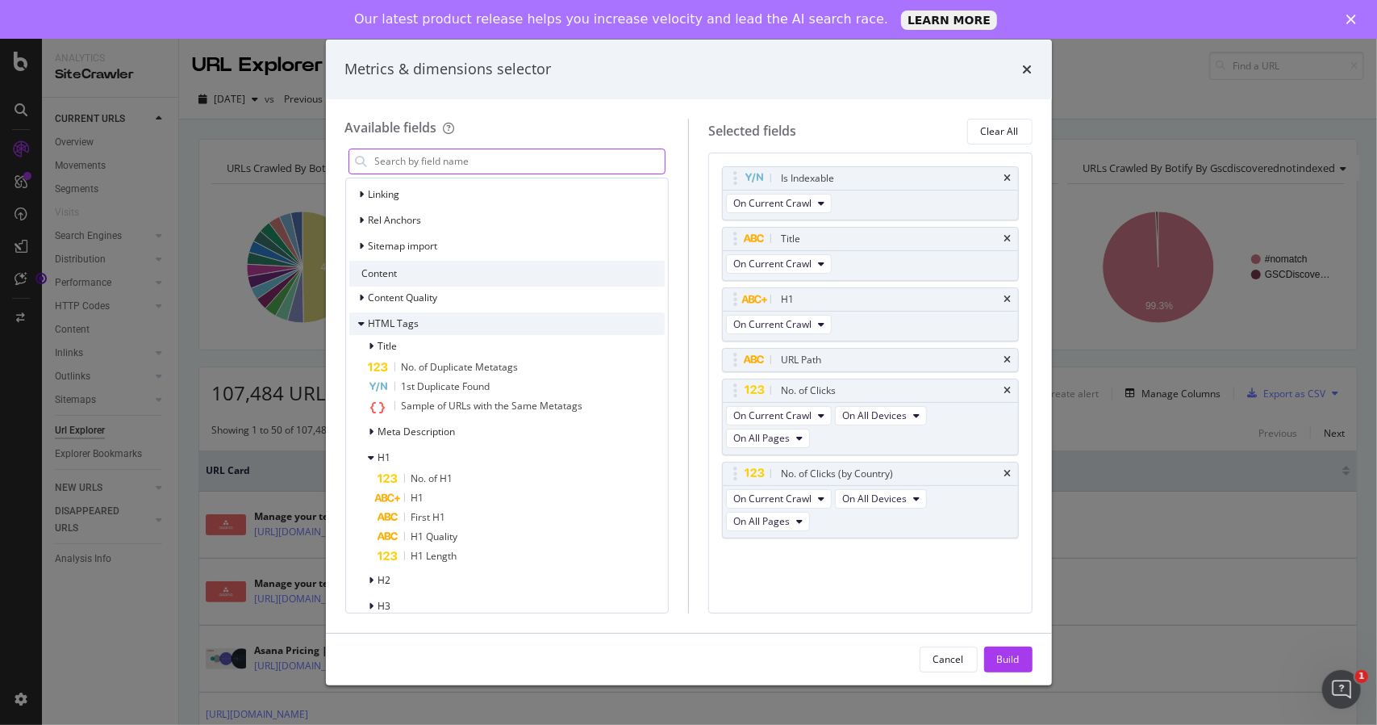
click at [360, 327] on icon "modal" at bounding box center [362, 324] width 6 height 10
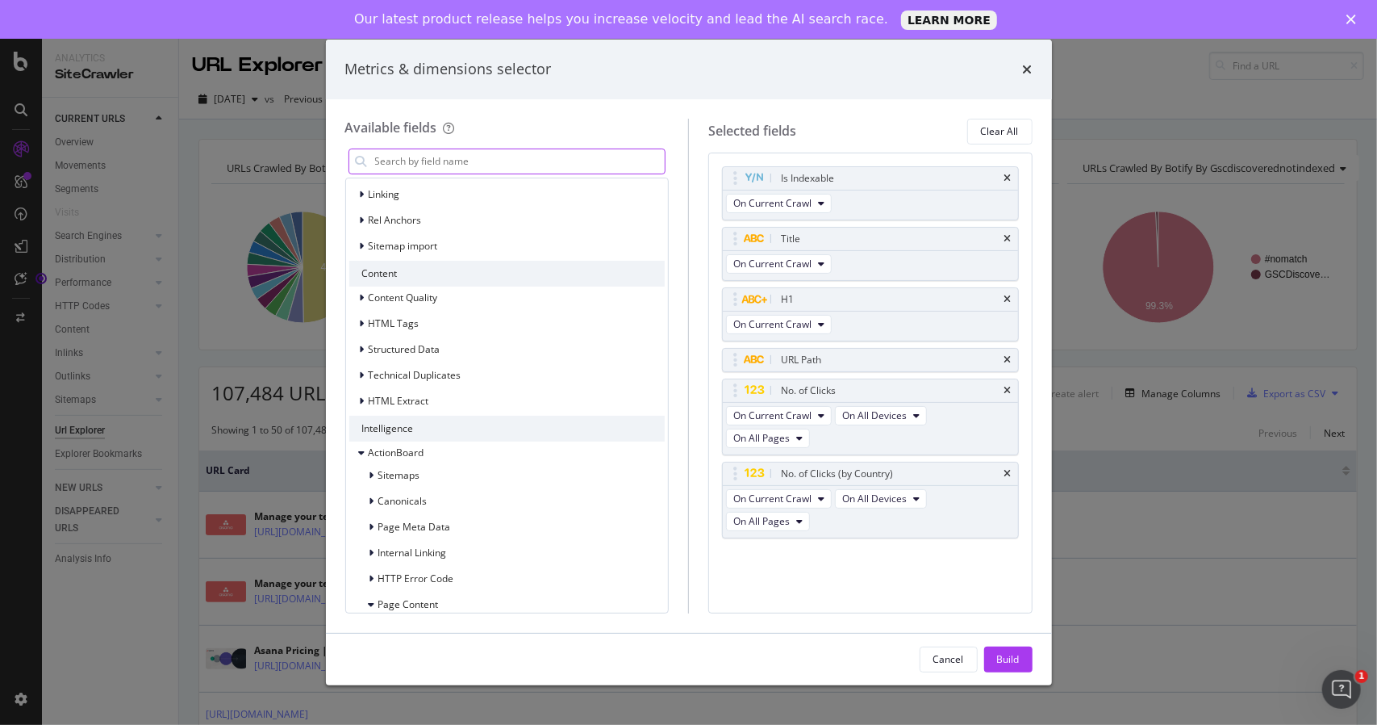
click at [362, 281] on div "Content" at bounding box center [507, 274] width 316 height 26
click at [359, 294] on div "modal" at bounding box center [364, 298] width 10 height 16
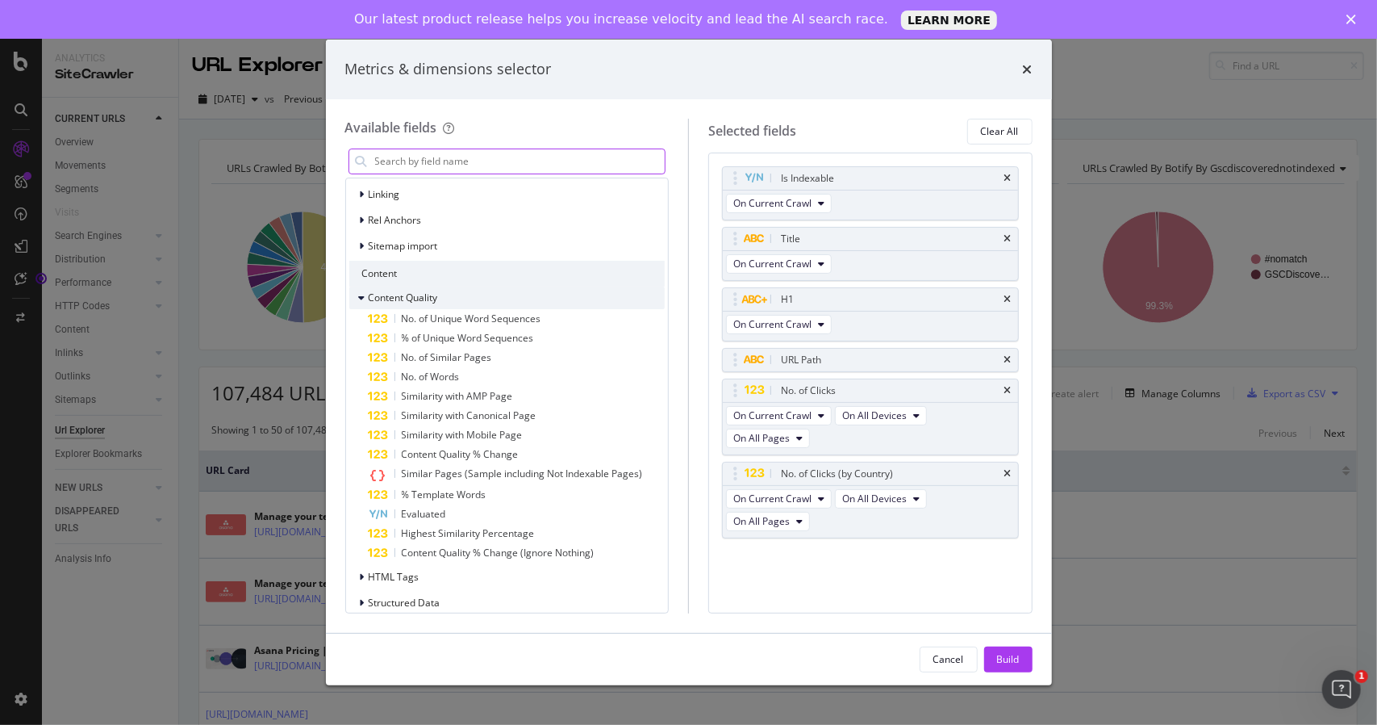
click at [360, 294] on icon "modal" at bounding box center [362, 298] width 6 height 10
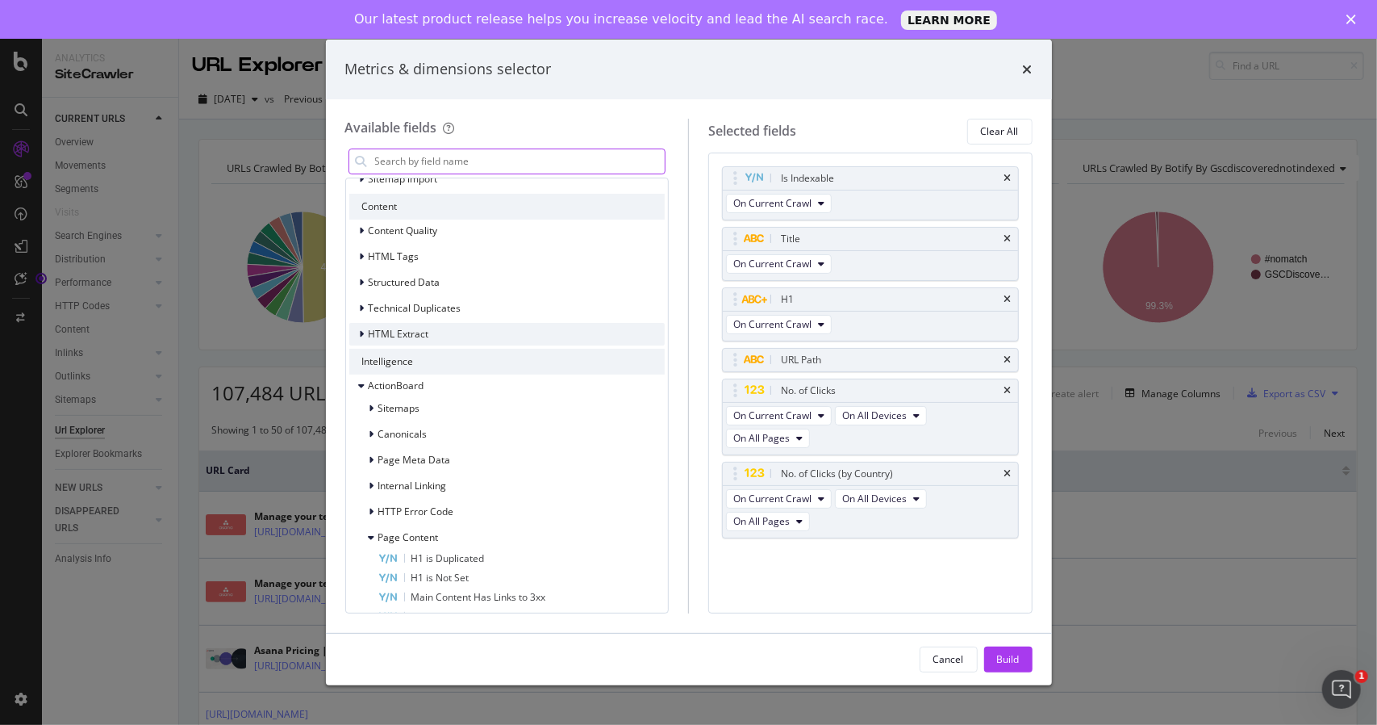
scroll to position [403, 0]
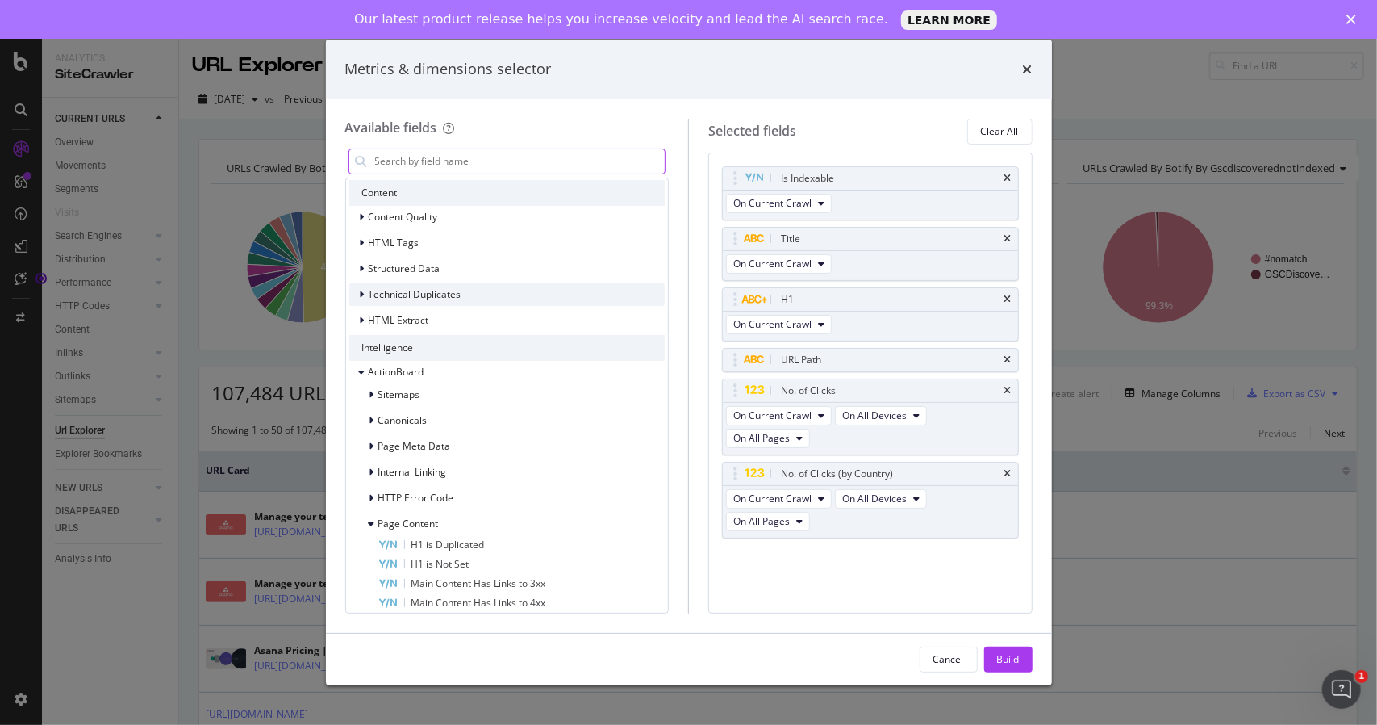
click at [363, 292] on icon "modal" at bounding box center [362, 295] width 5 height 10
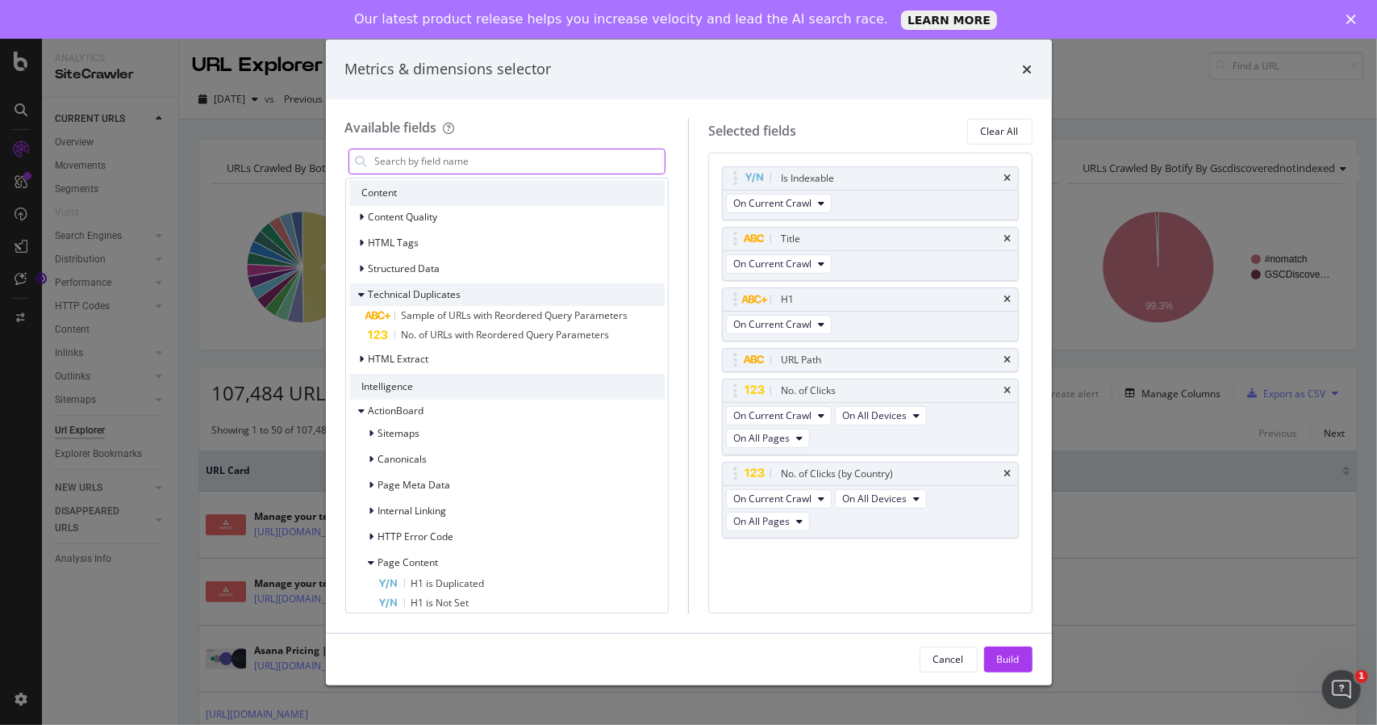
click at [364, 292] on icon "modal" at bounding box center [362, 295] width 6 height 10
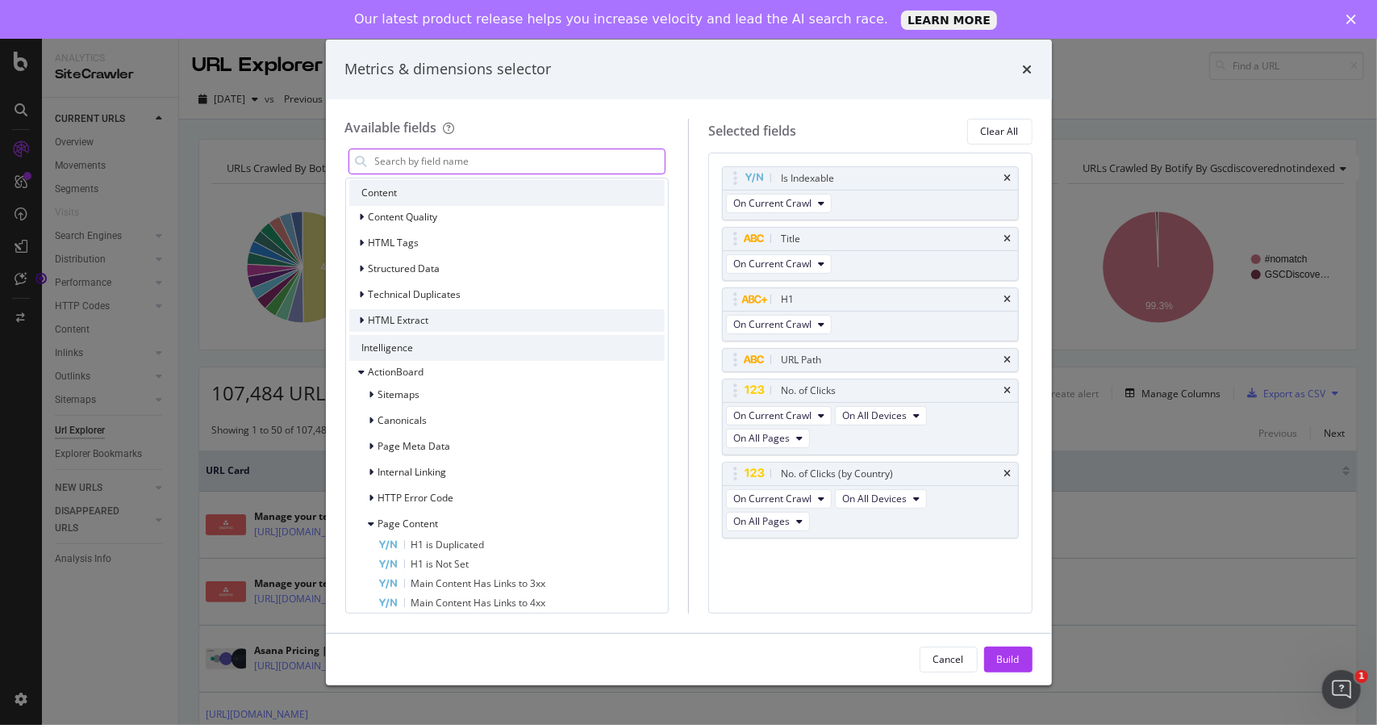
click at [359, 315] on div "modal" at bounding box center [364, 320] width 10 height 16
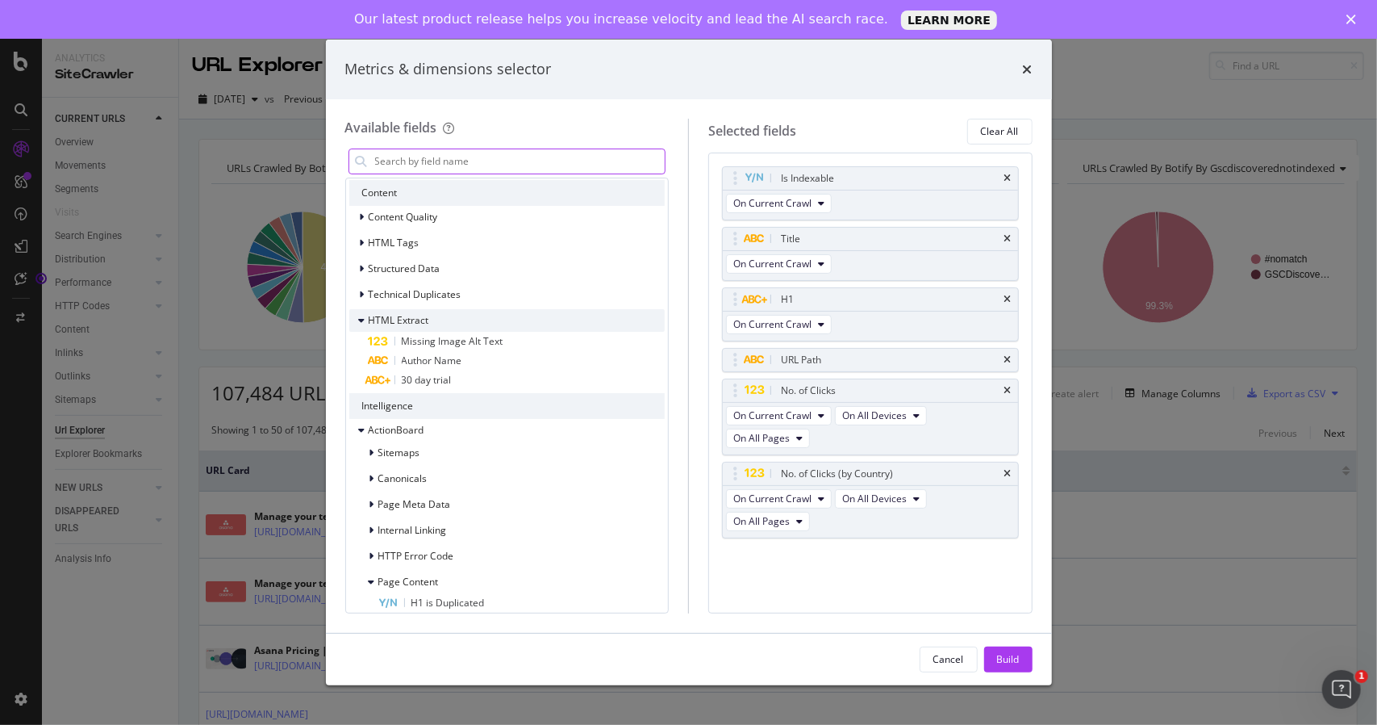
click at [359, 315] on icon "modal" at bounding box center [362, 320] width 6 height 10
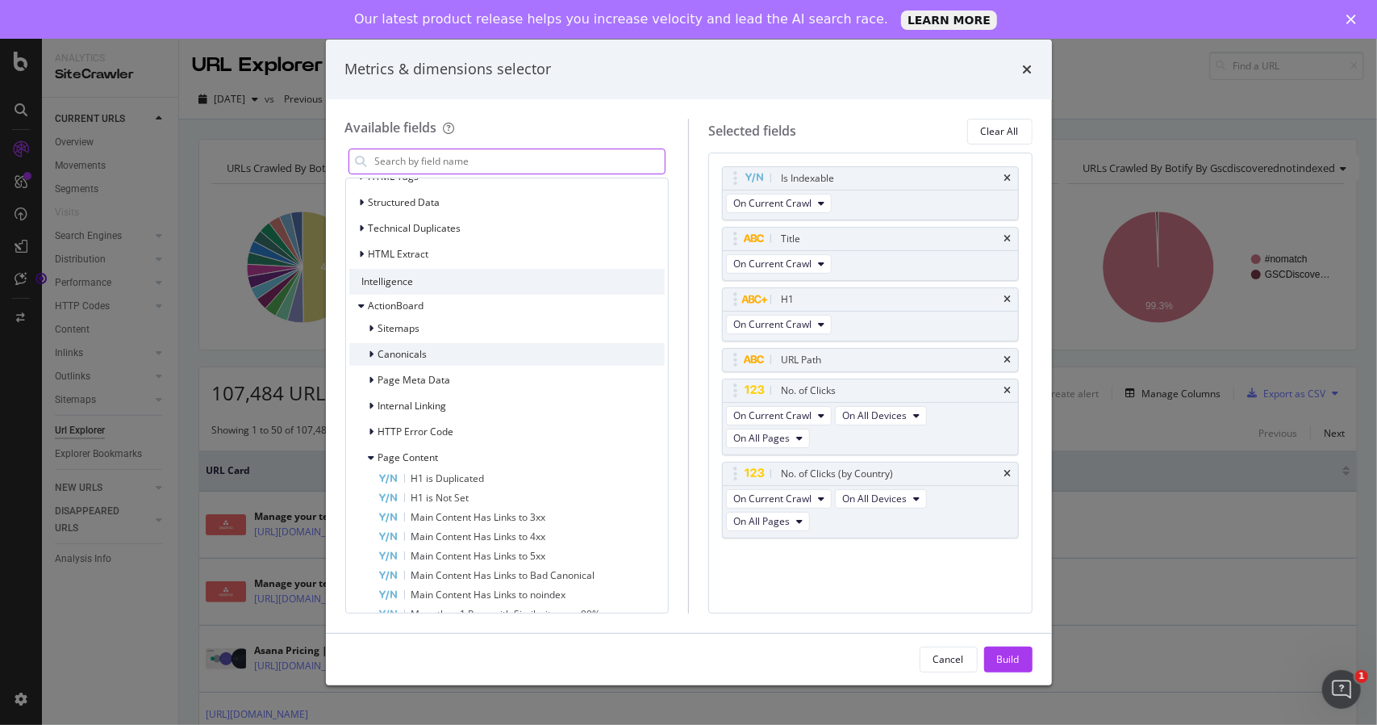
scroll to position [484, 0]
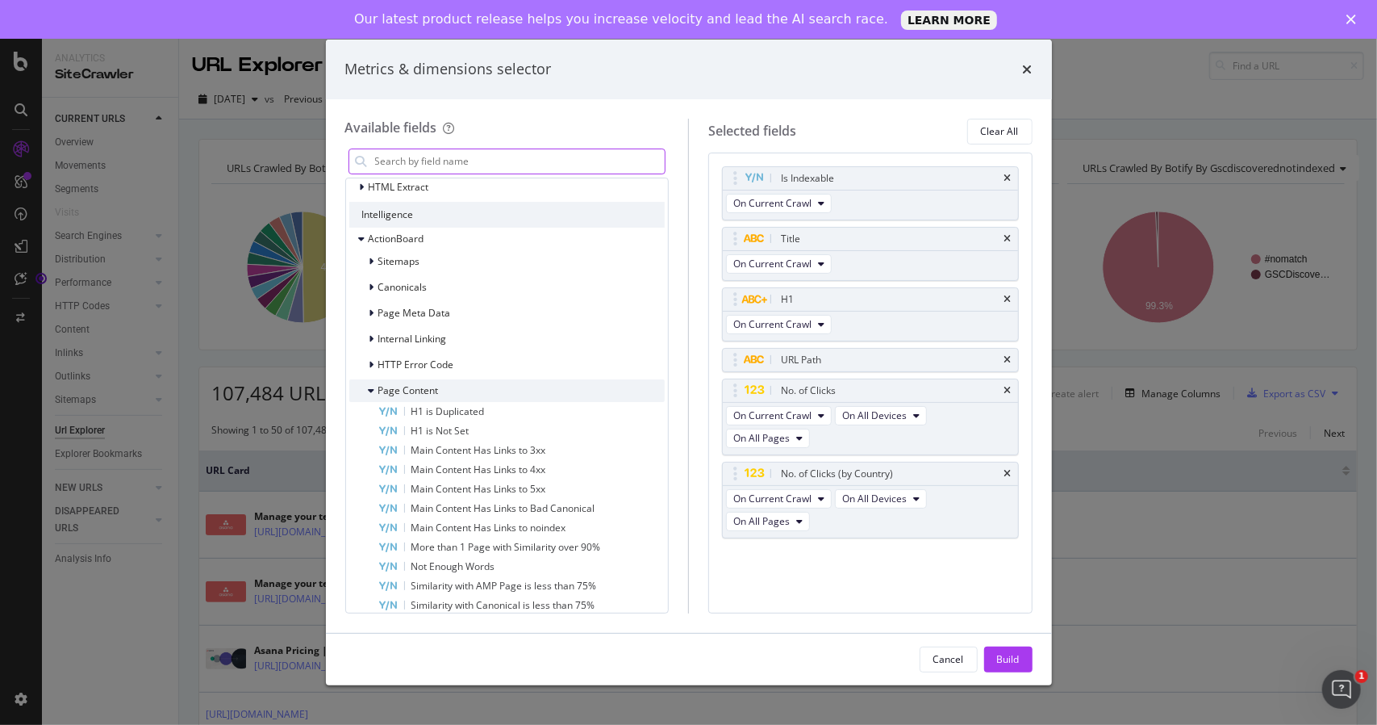
click at [370, 438] on div "Page Content H1 is Duplicated H1 is Not Set Main Content Has Links to 3xx Main …" at bounding box center [507, 526] width 316 height 294
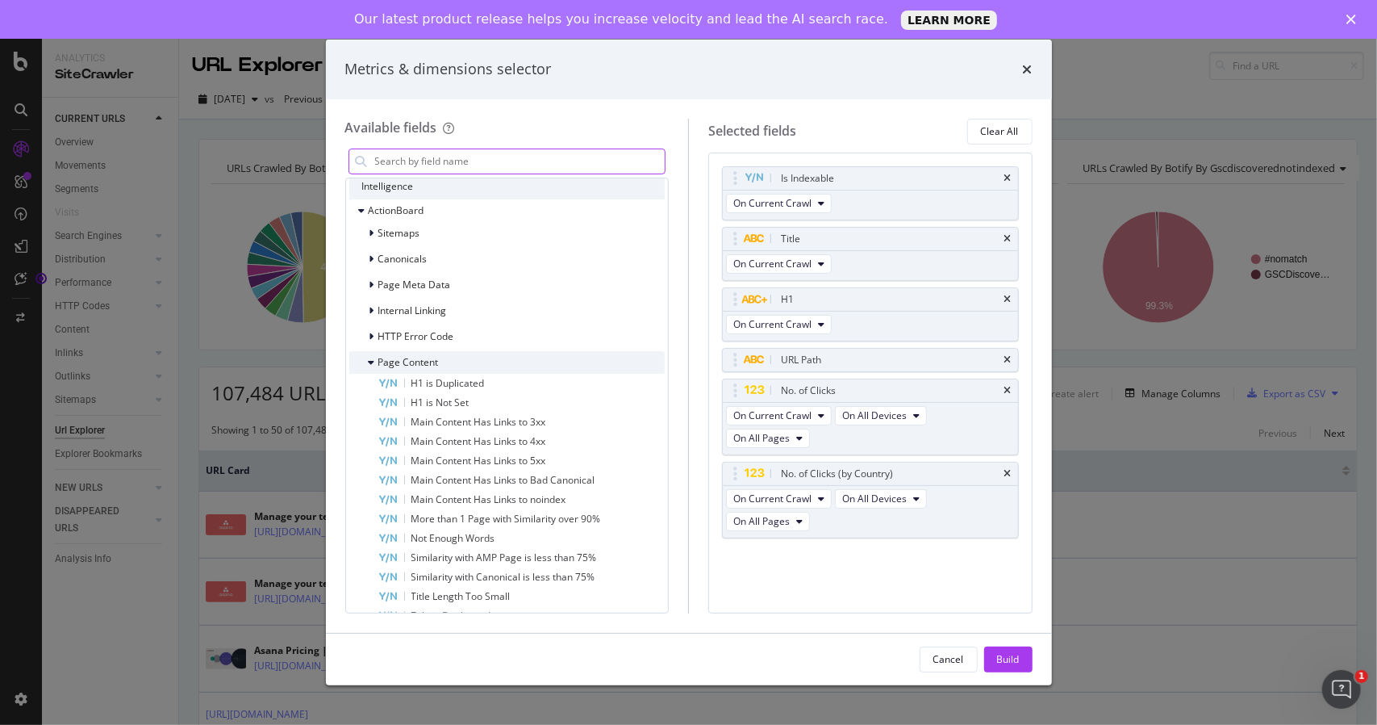
click at [371, 372] on div "Page Content" at bounding box center [507, 362] width 316 height 23
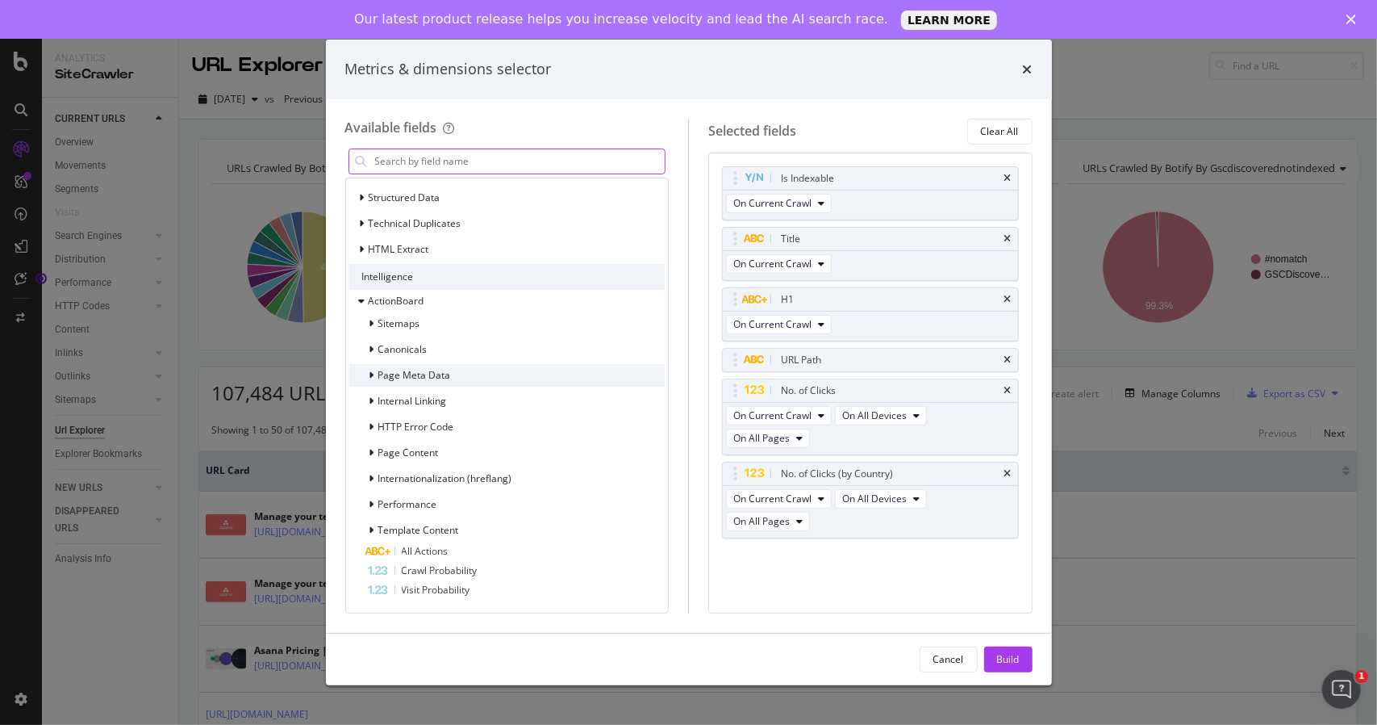
scroll to position [473, 0]
click at [376, 498] on div "modal" at bounding box center [374, 506] width 10 height 16
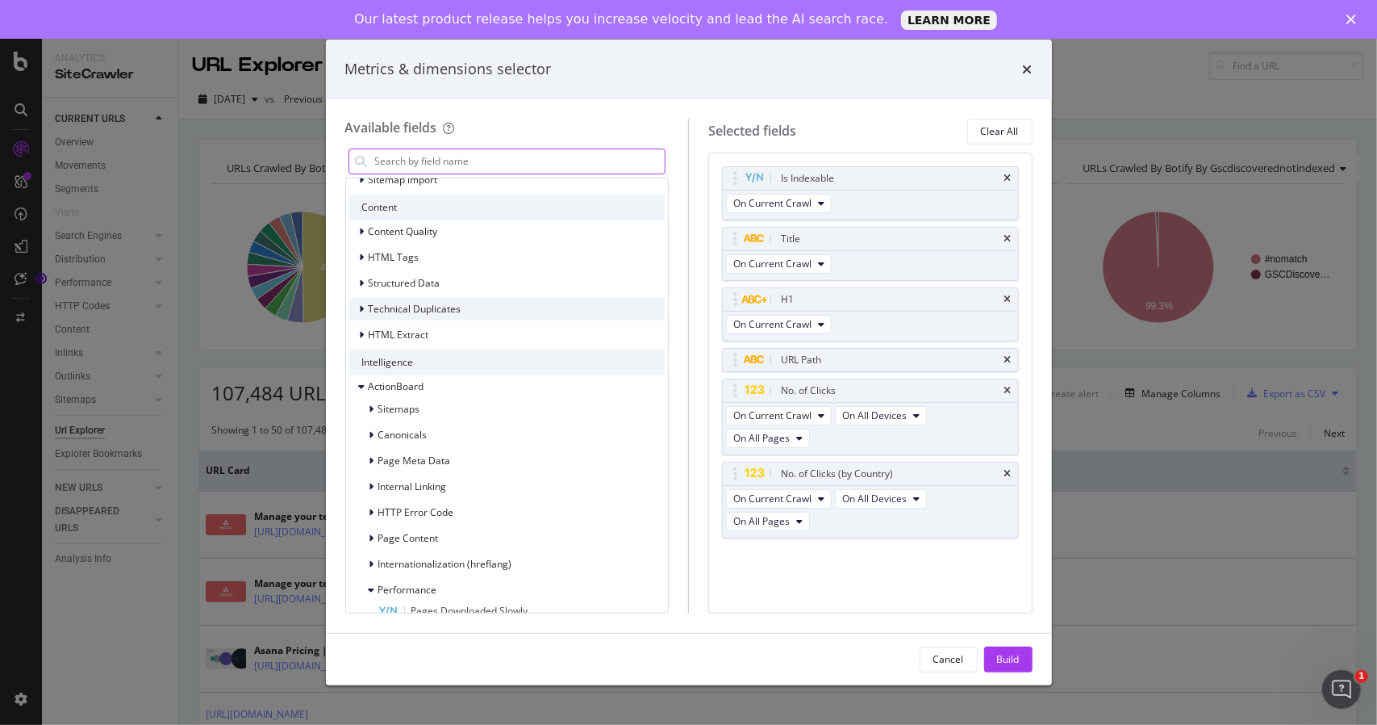
scroll to position [308, 0]
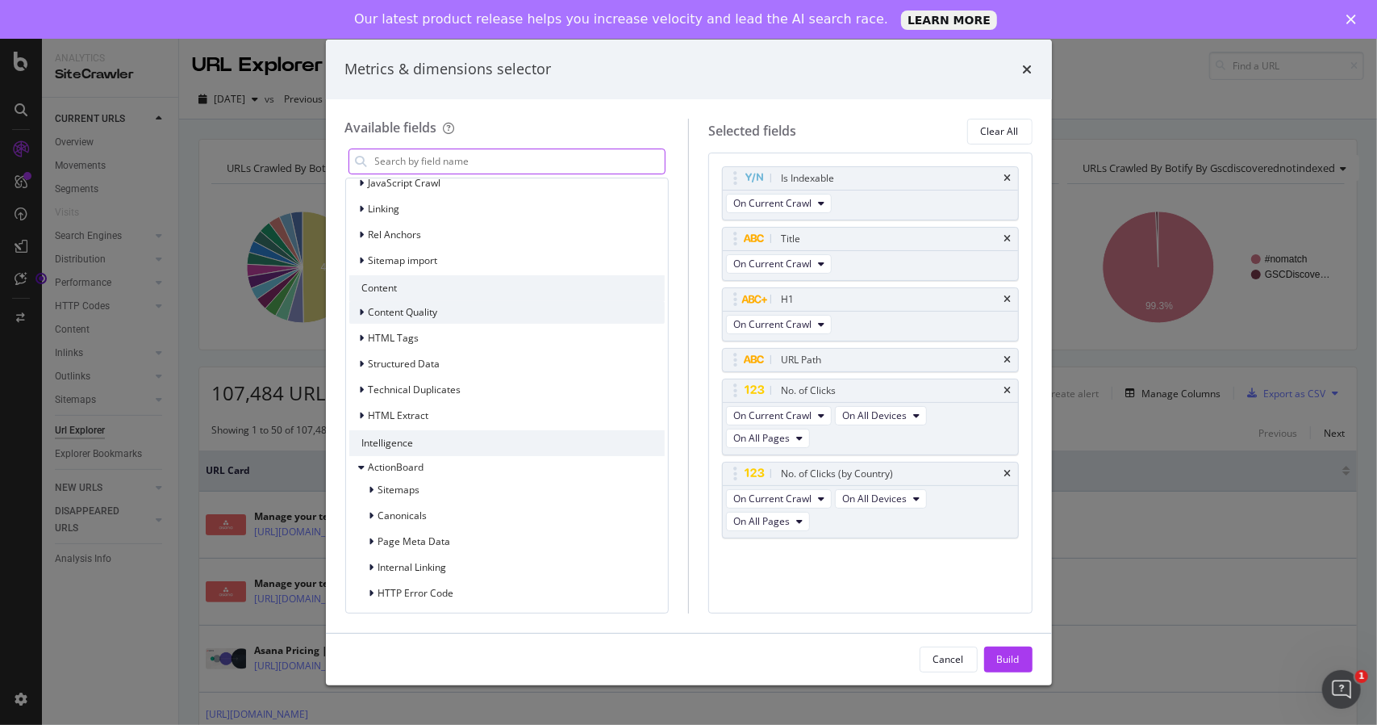
click at [370, 317] on div "Content Quality" at bounding box center [403, 312] width 69 height 14
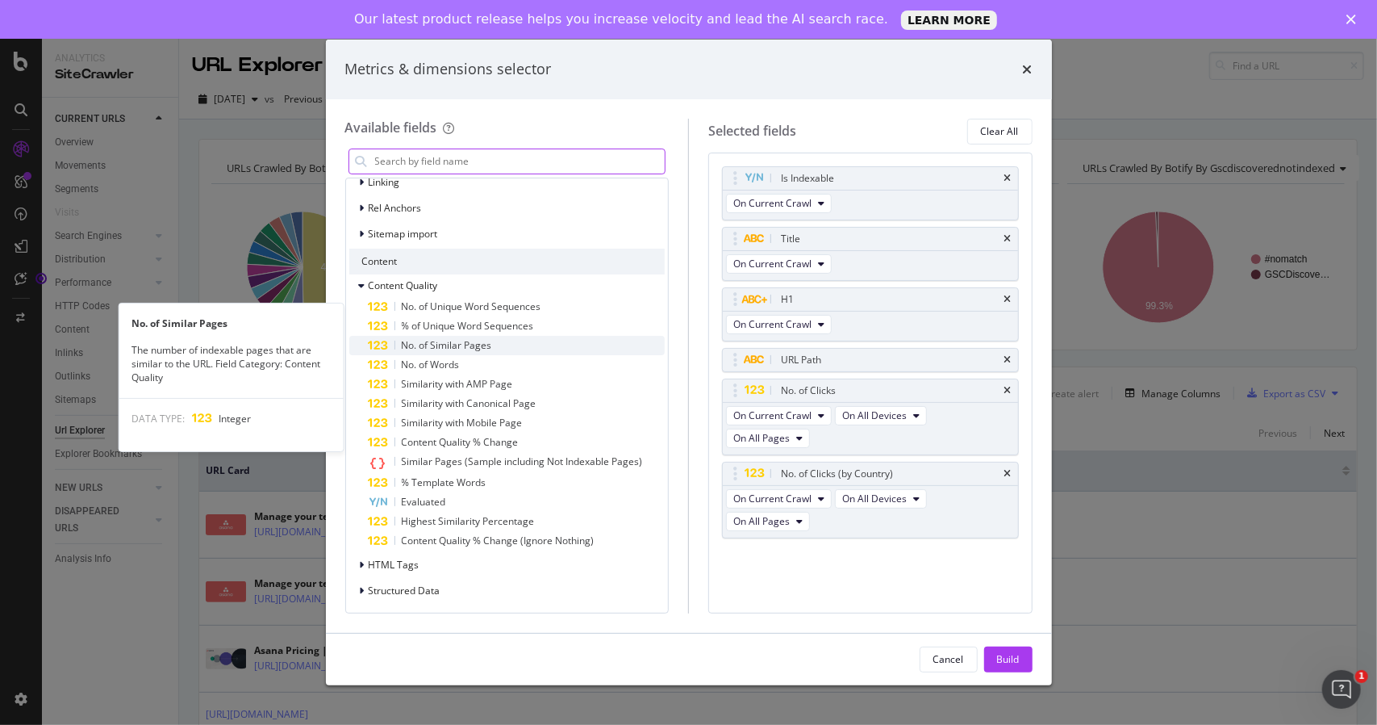
scroll to position [389, 0]
